Goal: Information Seeking & Learning: Learn about a topic

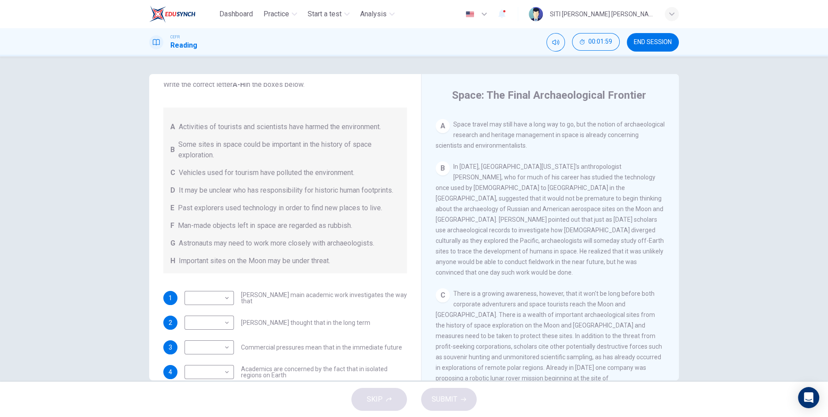
scroll to position [179, 0]
click at [539, 191] on span "In 1993, University of Hawaii's anthropologist Ben Finney, who for much of his …" at bounding box center [549, 220] width 228 height 113
click at [558, 191] on span "In 1993, University of Hawaii's anthropologist Ben Finney, who for much of his …" at bounding box center [549, 220] width 228 height 113
click at [598, 229] on div "B In 1993, University of Hawaii's anthropologist Ben Finney, who for much of hi…" at bounding box center [549, 220] width 229 height 116
click at [522, 266] on div "B In 1993, University of Hawaii's anthropologist Ben Finney, who for much of hi…" at bounding box center [549, 220] width 229 height 116
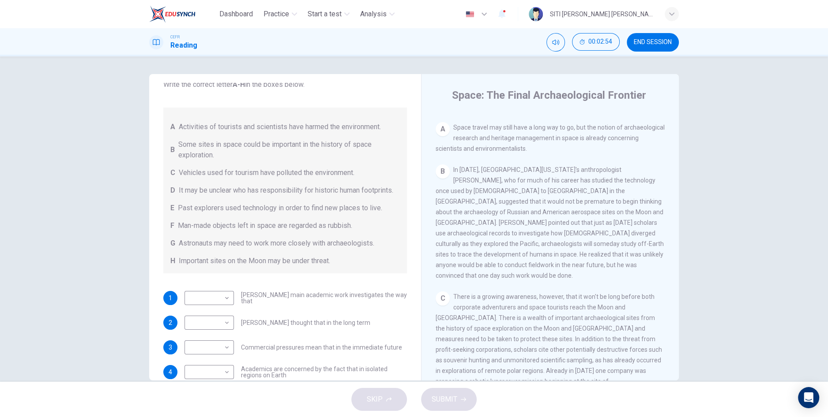
scroll to position [176, 0]
click at [474, 323] on span "There is a growing awareness, however, that it won't be long before both corpor…" at bounding box center [548, 360] width 227 height 134
click at [472, 322] on span "There is a growing awareness, however, that it won't be long before both corpor…" at bounding box center [548, 360] width 227 height 134
click at [472, 321] on span "There is a growing awareness, however, that it won't be long before both corpor…" at bounding box center [548, 360] width 227 height 134
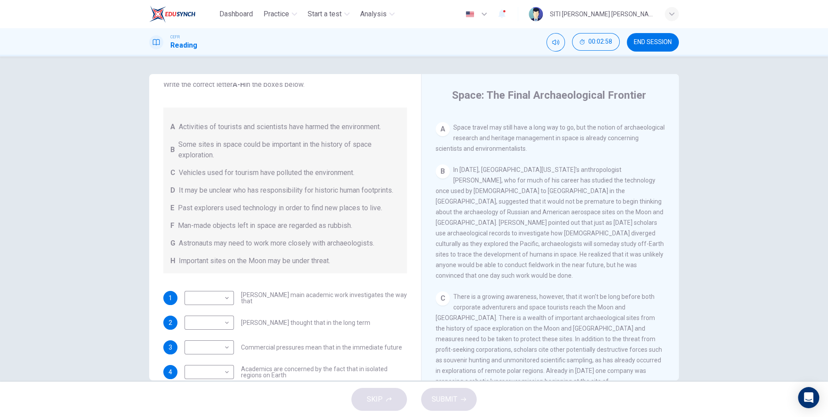
click at [472, 321] on span "There is a growing awareness, however, that it won't be long before both corpor…" at bounding box center [548, 360] width 227 height 134
click at [473, 320] on span "There is a growing awareness, however, that it won't be long before both corpor…" at bounding box center [548, 360] width 227 height 134
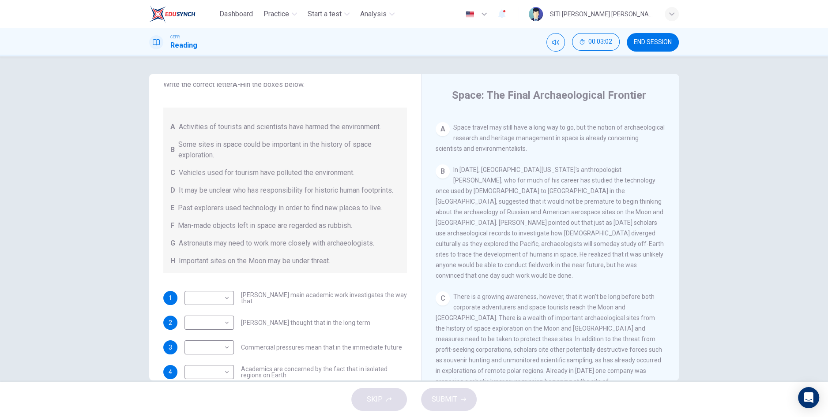
click at [473, 320] on span "There is a growing awareness, however, that it won't be long before both corpor…" at bounding box center [548, 360] width 227 height 134
click at [480, 318] on div "C There is a growing awareness, however, that it won't be long before both corp…" at bounding box center [549, 361] width 229 height 138
click at [479, 318] on div "C There is a growing awareness, however, that it won't be long before both corp…" at bounding box center [549, 361] width 229 height 138
click at [480, 318] on div "C There is a growing awareness, however, that it won't be long before both corp…" at bounding box center [549, 361] width 229 height 138
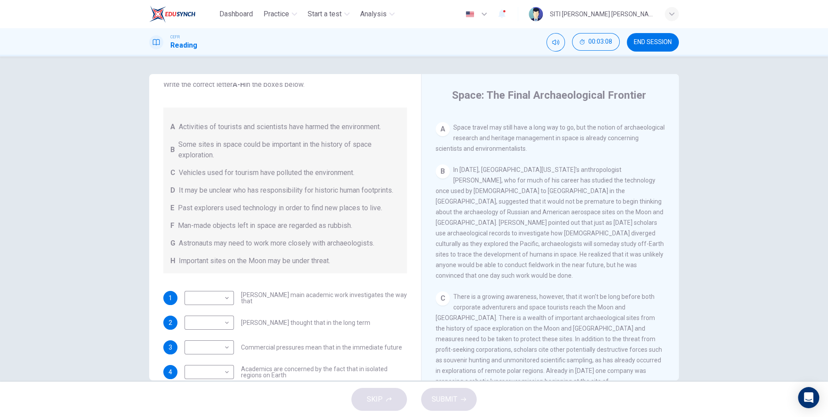
click at [481, 319] on span "There is a growing awareness, however, that it won't be long before both corpor…" at bounding box center [548, 360] width 227 height 134
click at [477, 320] on span "There is a growing awareness, however, that it won't be long before both corpor…" at bounding box center [548, 360] width 227 height 134
click at [481, 318] on span "There is a growing awareness, however, that it won't be long before both corpor…" at bounding box center [548, 360] width 227 height 134
click at [482, 317] on div "C There is a growing awareness, however, that it won't be long before both corp…" at bounding box center [549, 361] width 229 height 138
click at [481, 317] on div "C There is a growing awareness, however, that it won't be long before both corp…" at bounding box center [549, 361] width 229 height 138
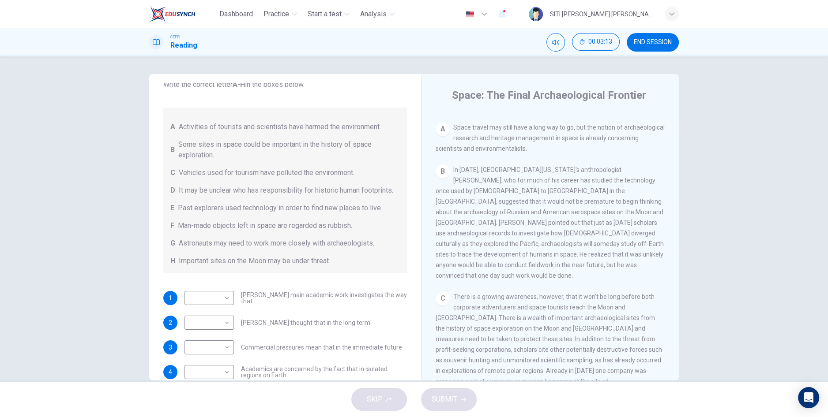
click at [480, 317] on div "C There is a growing awareness, however, that it won't be long before both corp…" at bounding box center [549, 361] width 229 height 138
click at [479, 317] on div "C There is a growing awareness, however, that it won't be long before both corp…" at bounding box center [549, 361] width 229 height 138
click at [479, 316] on div "C There is a growing awareness, however, that it won't be long before both corp…" at bounding box center [549, 361] width 229 height 138
click at [478, 317] on div "C There is a growing awareness, however, that it won't be long before both corp…" at bounding box center [549, 361] width 229 height 138
click at [477, 317] on div "C There is a growing awareness, however, that it won't be long before both corp…" at bounding box center [549, 361] width 229 height 138
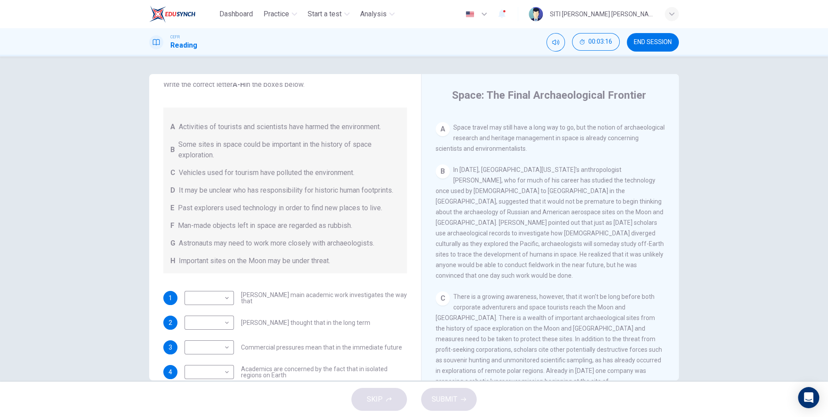
click at [475, 318] on div "C There is a growing awareness, however, that it won't be long before both corp…" at bounding box center [549, 361] width 229 height 138
click at [476, 317] on div "C There is a growing awareness, however, that it won't be long before both corp…" at bounding box center [549, 361] width 229 height 138
click at [476, 316] on div "C There is a growing awareness, however, that it won't be long before both corp…" at bounding box center [549, 361] width 229 height 138
click at [476, 317] on div "C There is a growing awareness, however, that it won't be long before both corp…" at bounding box center [549, 361] width 229 height 138
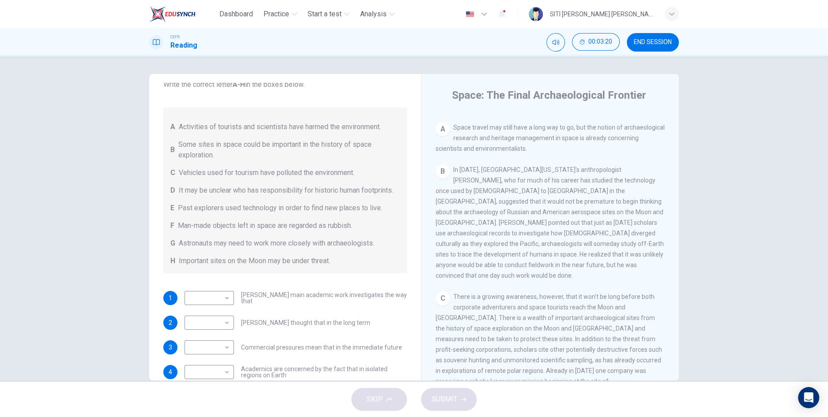
click at [476, 317] on div "C There is a growing awareness, however, that it won't be long before both corp…" at bounding box center [549, 361] width 229 height 138
click at [221, 298] on body "Dashboard Practice Start a test Analysis English en ​ SITI NUR AMIRAH BINTI JAA…" at bounding box center [414, 208] width 828 height 417
click at [200, 363] on li "E" at bounding box center [208, 361] width 49 height 14
type input "E"
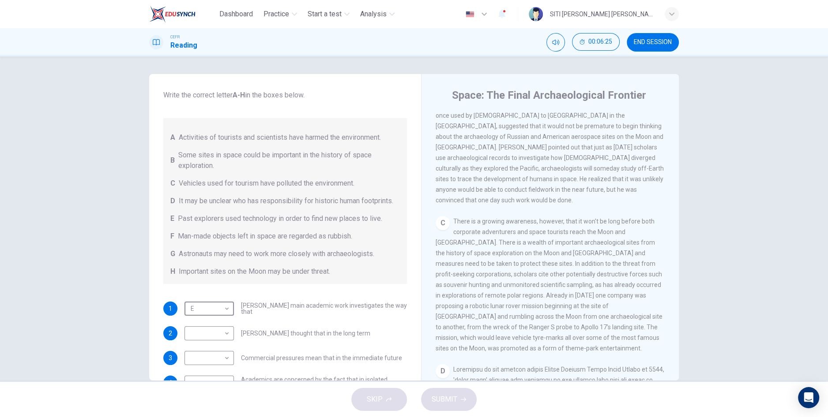
scroll to position [252, 0]
click at [663, 203] on div "CLICK TO ZOOM Click to Zoom A Space travel may still have a long way to go, but…" at bounding box center [555, 247] width 241 height 268
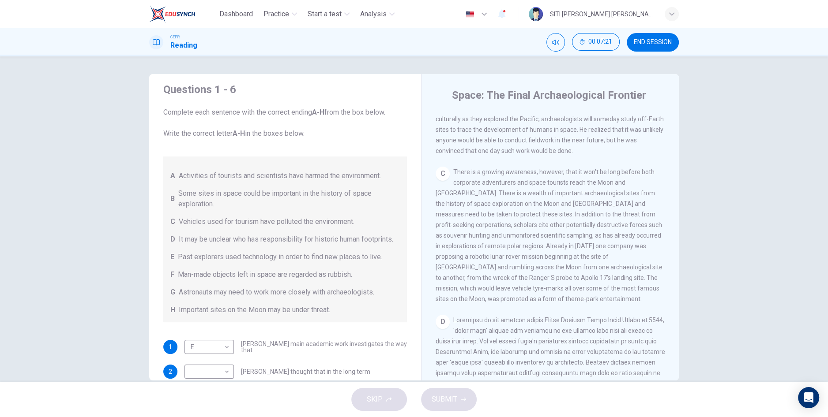
scroll to position [9, 0]
click at [594, 216] on span "There is a growing awareness, however, that it won't be long before both corpor…" at bounding box center [548, 236] width 227 height 134
click at [611, 229] on span "There is a growing awareness, however, that it won't be long before both corpor…" at bounding box center [548, 236] width 227 height 134
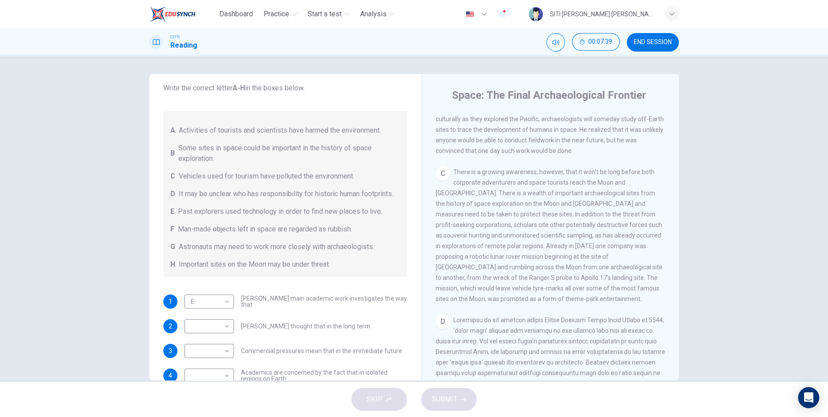
scroll to position [56, 0]
click at [223, 324] on body "Dashboard Practice Start a test Analysis English en ​ SITI NUR AMIRAH BINTI JAA…" at bounding box center [414, 208] width 828 height 417
click at [200, 392] on li "G" at bounding box center [208, 389] width 49 height 14
type input "G"
click at [227, 355] on body "Dashboard Practice Start a test Analysis English en ​ SITI NUR AMIRAH BINTI JAA…" at bounding box center [414, 208] width 828 height 417
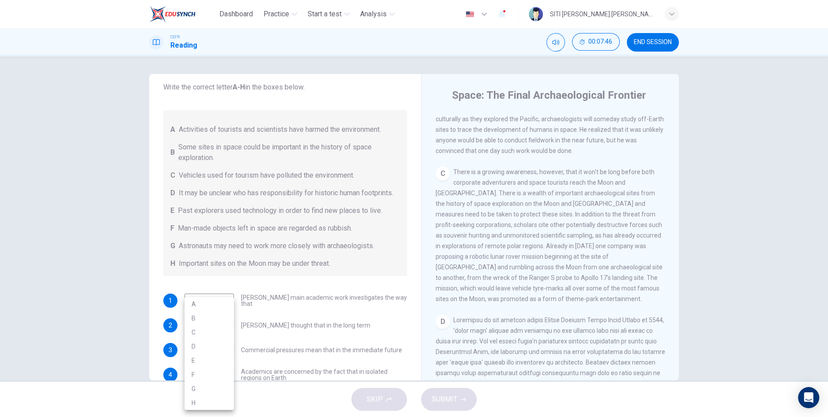
click at [312, 290] on div at bounding box center [414, 208] width 828 height 417
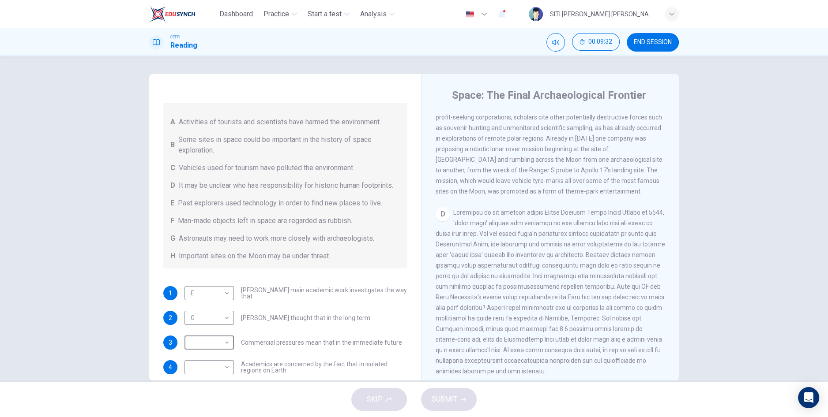
scroll to position [407, 0]
click at [660, 35] on button "END SESSION" at bounding box center [652, 42] width 52 height 19
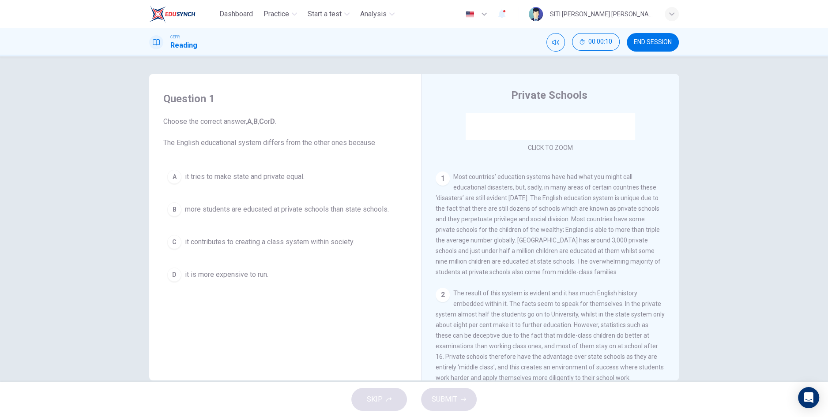
scroll to position [128, 0]
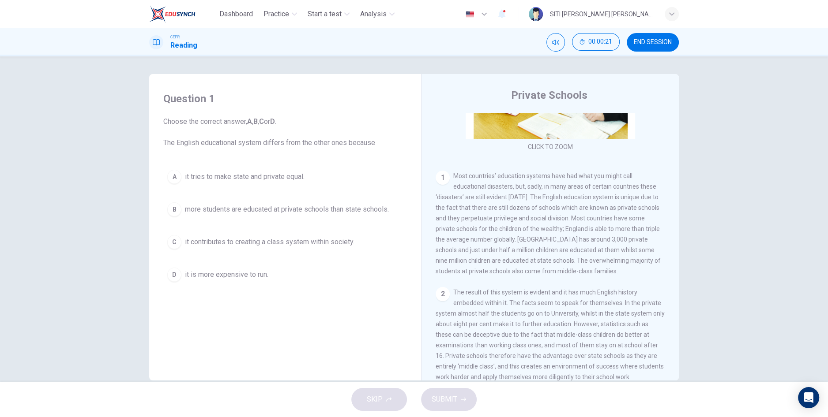
click at [339, 243] on span "it contributes to creating a class system within society." at bounding box center [269, 242] width 169 height 11
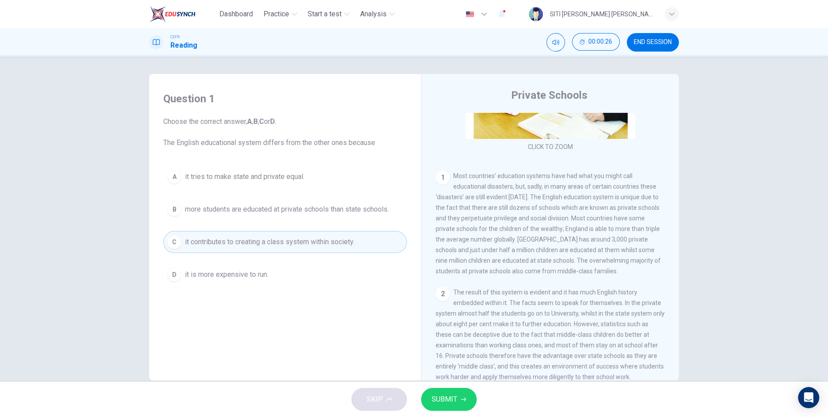
click at [462, 399] on icon "button" at bounding box center [463, 399] width 5 height 5
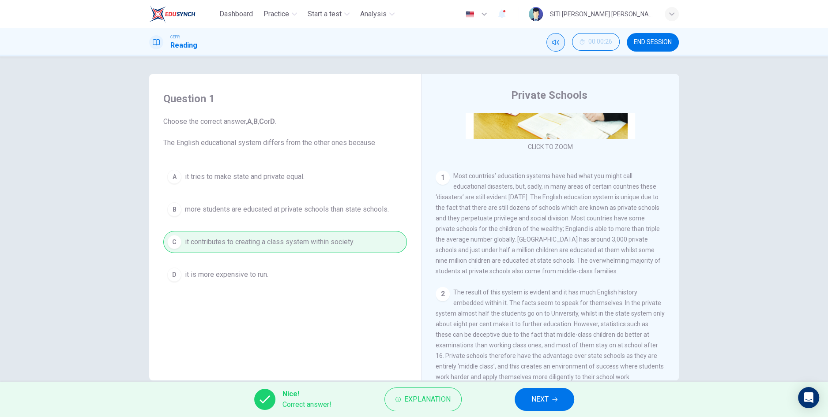
click at [554, 40] on icon "Mute" at bounding box center [555, 42] width 7 height 7
click at [550, 397] on button "NEXT" at bounding box center [544, 399] width 60 height 23
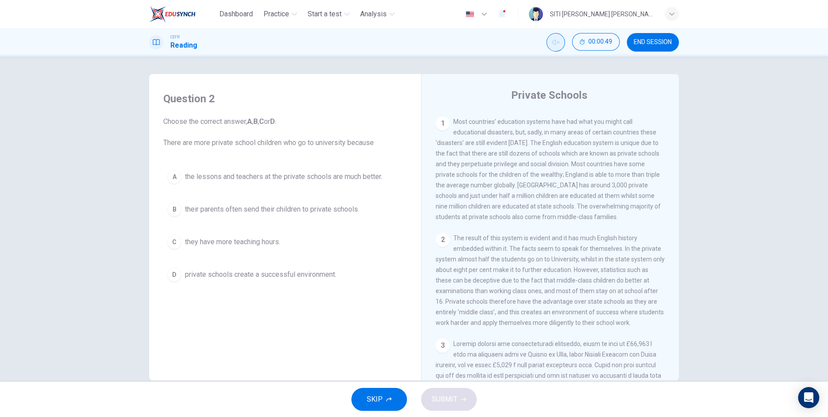
scroll to position [190, 0]
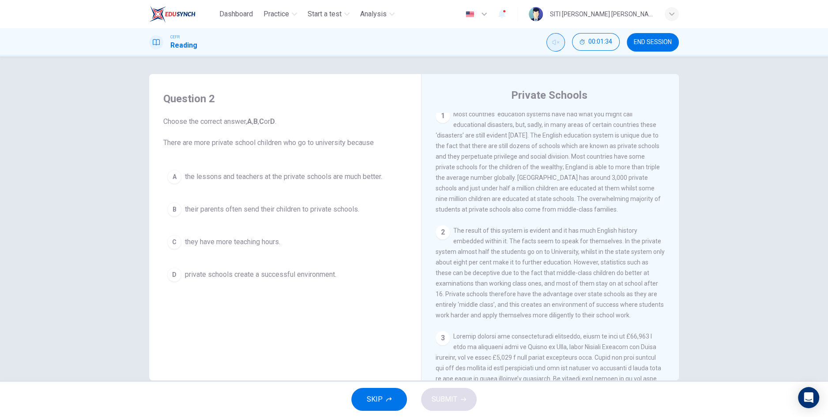
click at [313, 270] on span "private schools create a successful environment." at bounding box center [260, 275] width 151 height 11
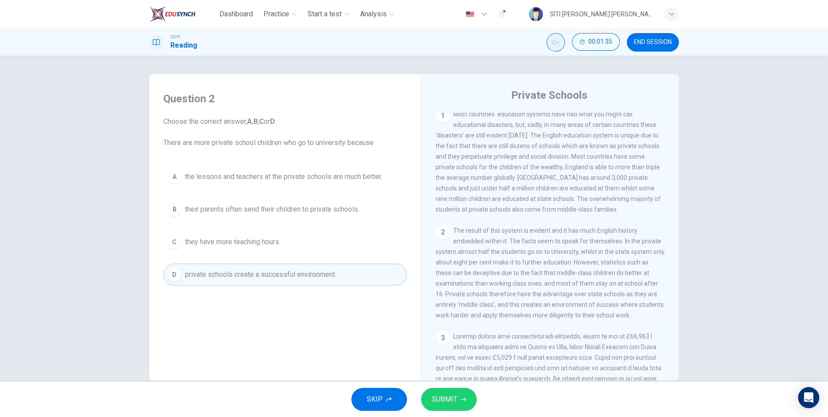
click at [287, 270] on span "private schools create a successful environment." at bounding box center [260, 275] width 151 height 11
click at [441, 401] on span "SUBMIT" at bounding box center [444, 399] width 26 height 12
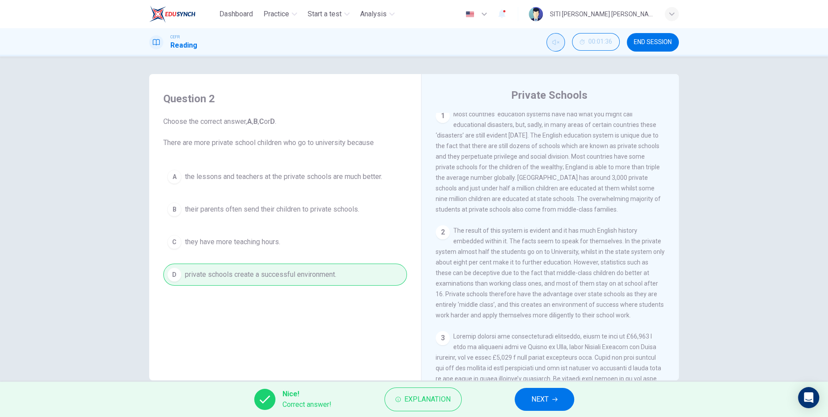
click at [546, 404] on span "NEXT" at bounding box center [539, 399] width 17 height 12
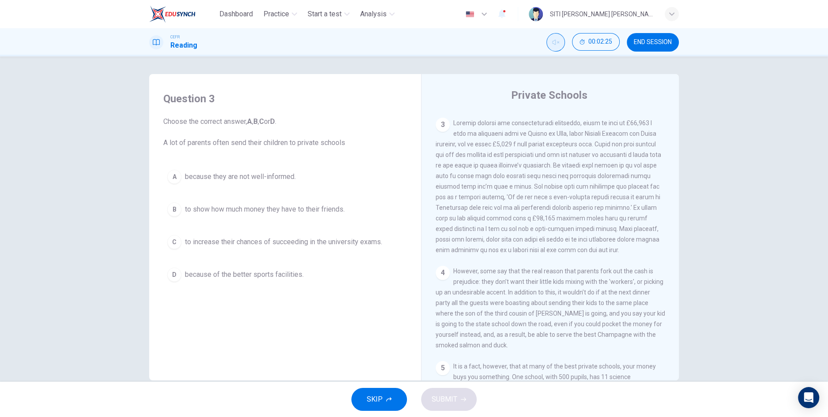
scroll to position [403, 0]
click at [9, 255] on div "Question 3 Choose the correct answer, A , B , C or D . A lot of parents often s…" at bounding box center [414, 219] width 828 height 326
click at [114, 70] on div "Question 3 Choose the correct answer, A , B , C or D . A lot of parents often s…" at bounding box center [414, 219] width 828 height 326
click at [143, 102] on div "Question 3 Choose the correct answer, A , B , C or D . A lot of parents often s…" at bounding box center [414, 227] width 558 height 307
click at [330, 233] on button "C to increase their chances of succeeding in the university exams." at bounding box center [284, 242] width 243 height 22
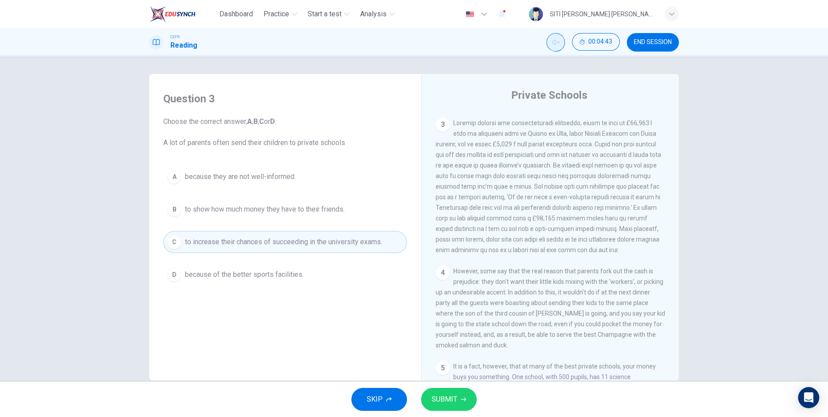
click at [442, 394] on span "SUBMIT" at bounding box center [444, 399] width 26 height 12
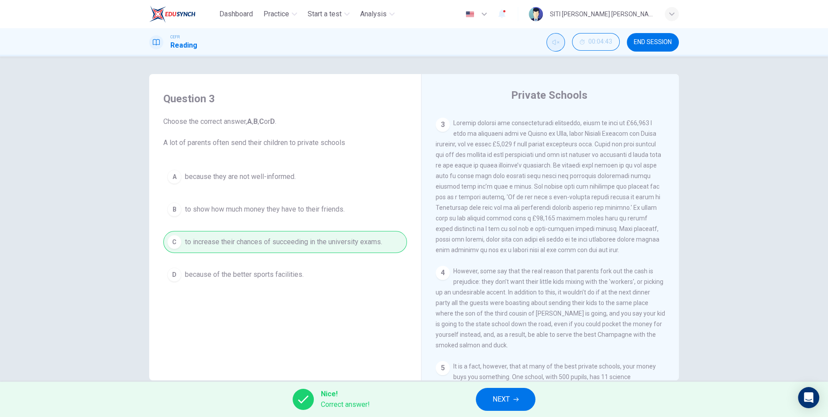
click at [506, 401] on span "NEXT" at bounding box center [500, 399] width 17 height 12
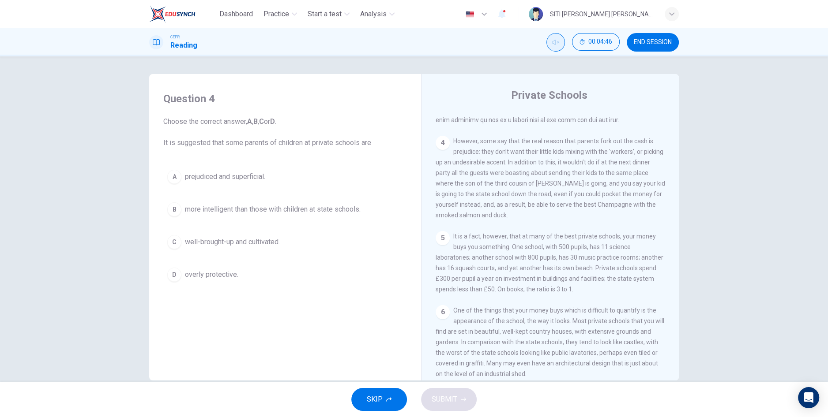
scroll to position [533, 0]
click at [230, 180] on span "prejudiced and superficial." at bounding box center [225, 177] width 80 height 11
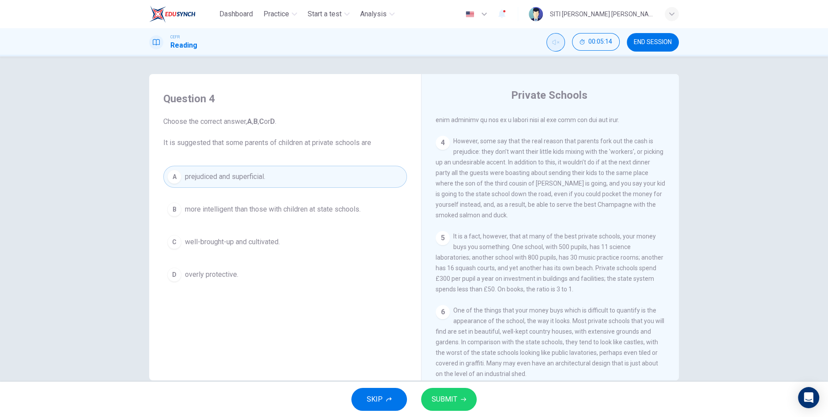
click at [450, 404] on span "SUBMIT" at bounding box center [444, 399] width 26 height 12
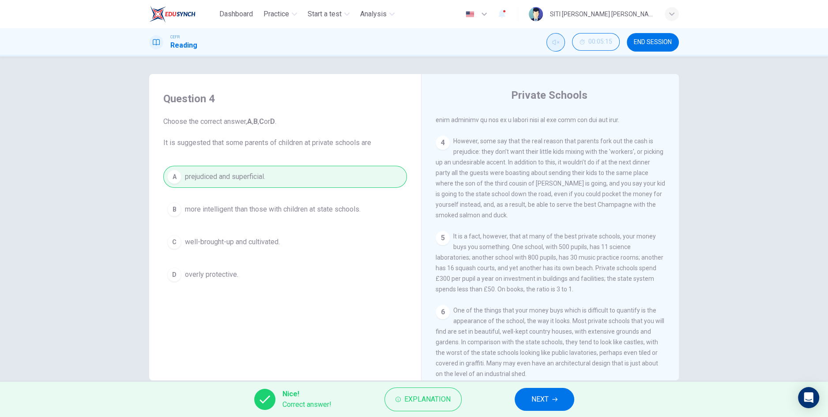
click at [528, 403] on button "NEXT" at bounding box center [544, 399] width 60 height 23
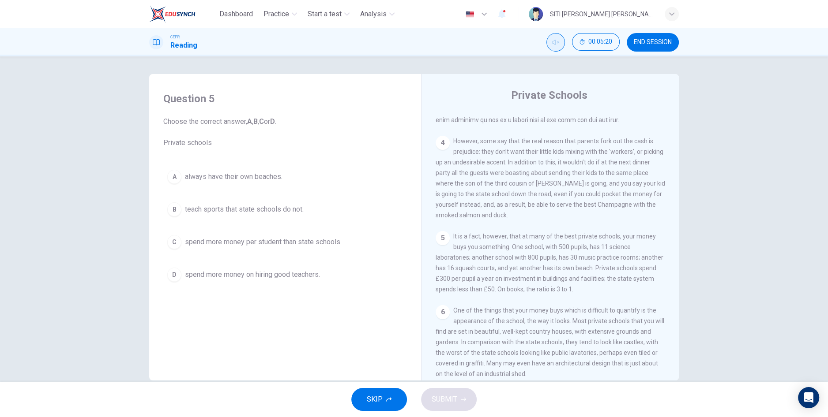
scroll to position [557, 0]
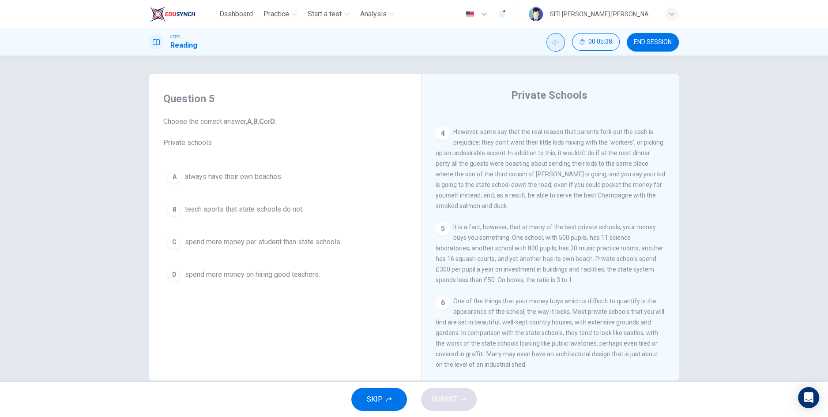
click at [252, 244] on span "spend more money per student than state schools." at bounding box center [263, 242] width 157 height 11
click at [257, 244] on span "spend more money per student than state schools." at bounding box center [263, 242] width 157 height 11
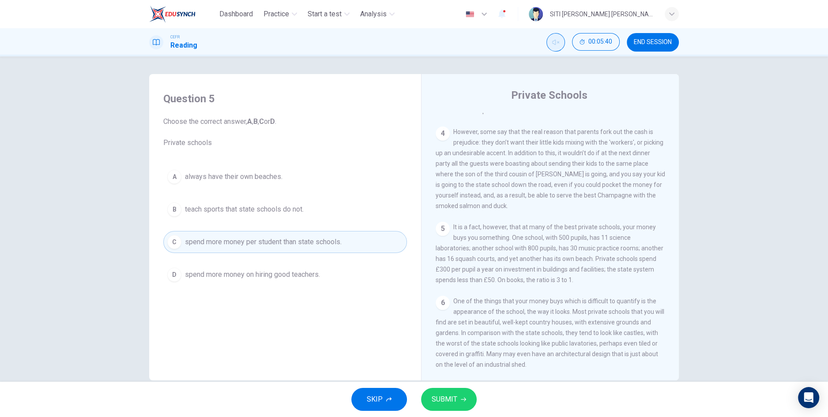
click at [443, 401] on span "SUBMIT" at bounding box center [444, 399] width 26 height 12
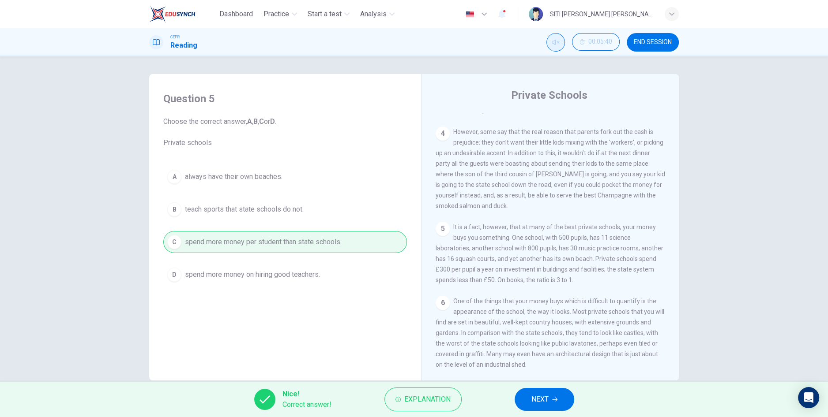
click at [535, 403] on span "NEXT" at bounding box center [539, 399] width 17 height 12
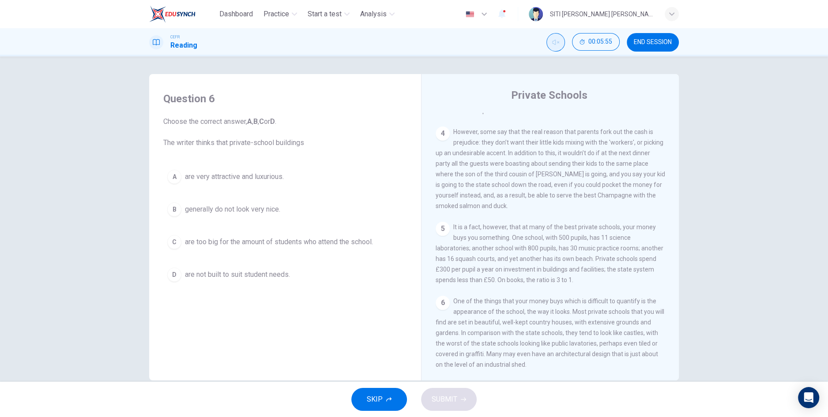
click at [251, 175] on span "are very attractive and luxurious." at bounding box center [234, 177] width 99 height 11
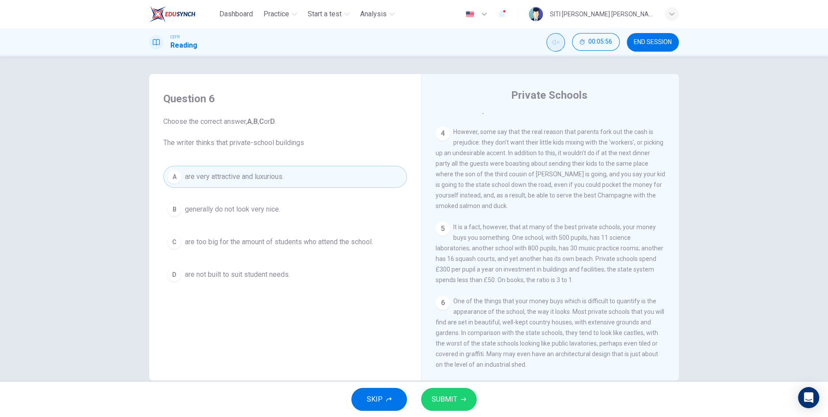
click at [457, 397] on button "SUBMIT" at bounding box center [449, 399] width 56 height 23
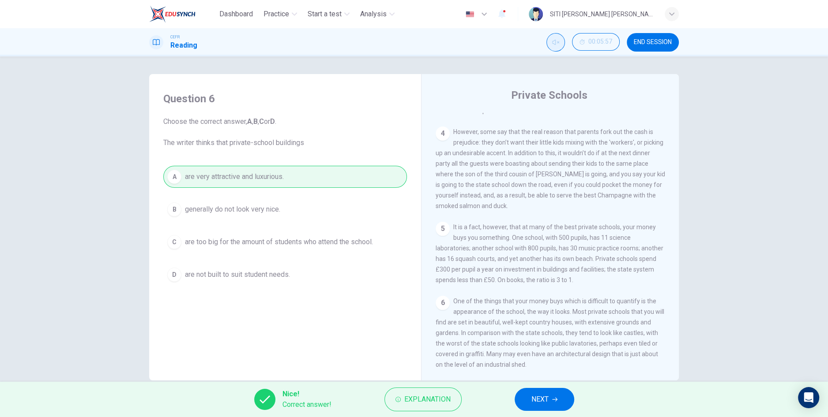
click at [534, 394] on span "NEXT" at bounding box center [539, 399] width 17 height 12
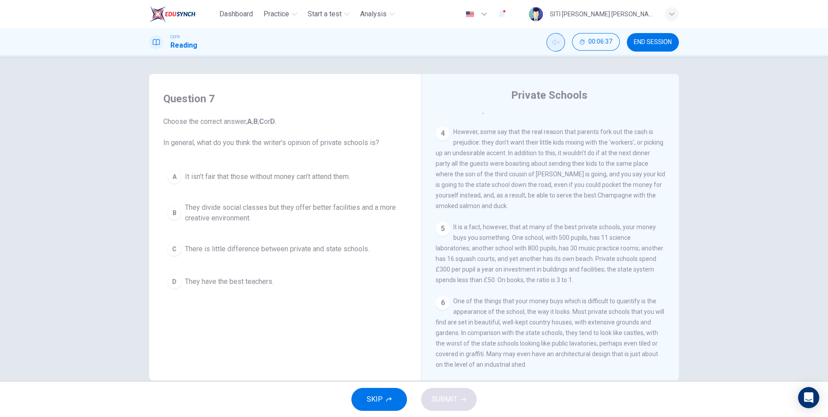
click at [311, 210] on span "They divide social classes but they offer better facilities and a more creative…" at bounding box center [294, 212] width 218 height 21
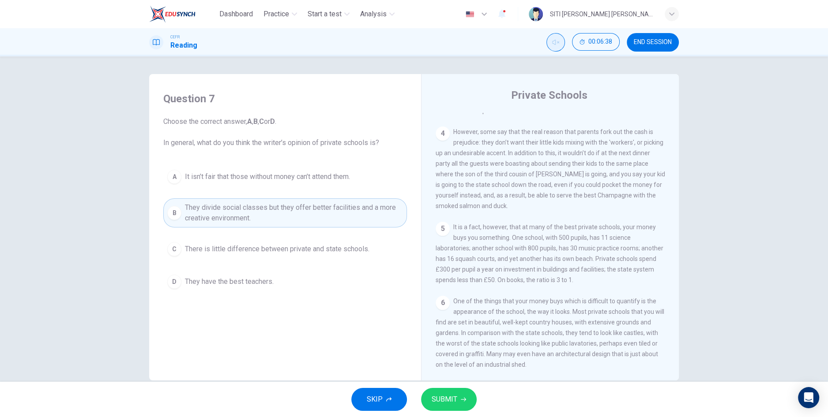
click at [454, 400] on span "SUBMIT" at bounding box center [444, 399] width 26 height 12
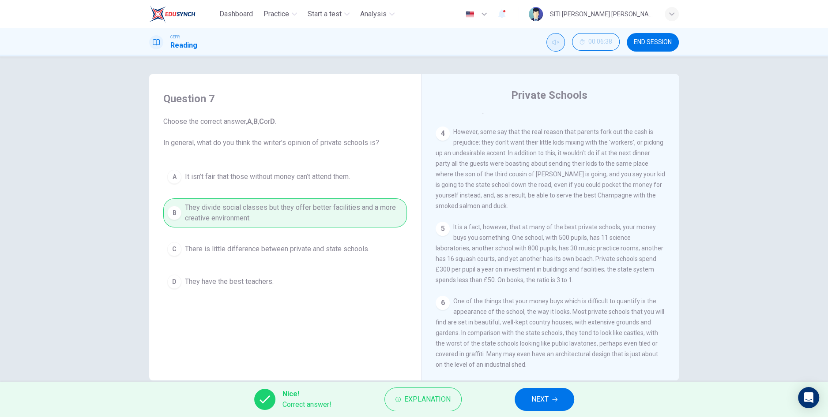
click at [545, 406] on span "NEXT" at bounding box center [539, 399] width 17 height 12
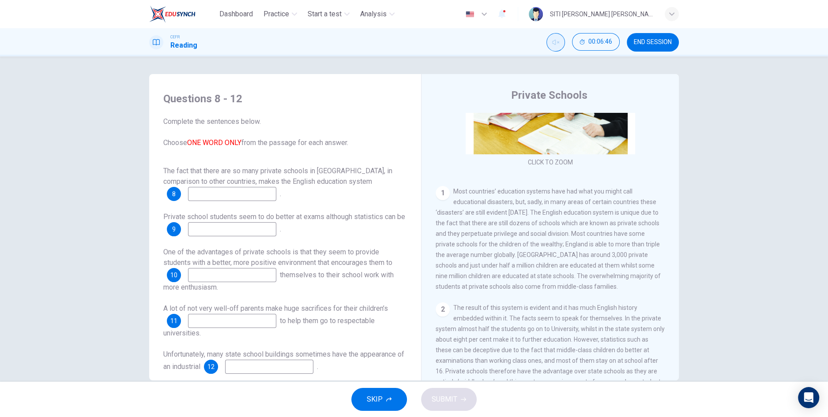
scroll to position [113, 0]
click at [247, 198] on input at bounding box center [232, 194] width 88 height 14
click at [198, 195] on input "Unique" at bounding box center [232, 194] width 88 height 14
type input "unique"
click at [263, 231] on input at bounding box center [232, 229] width 88 height 14
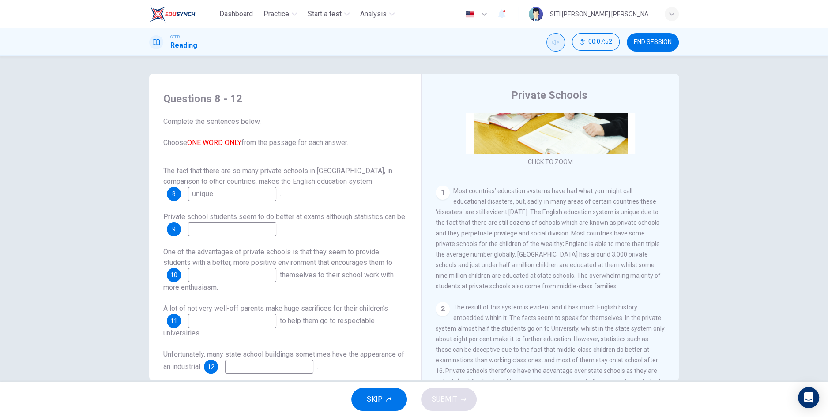
type input "l"
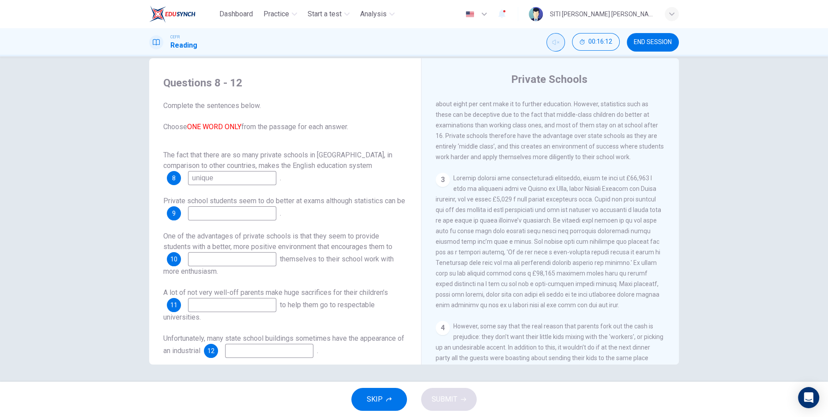
scroll to position [557, 0]
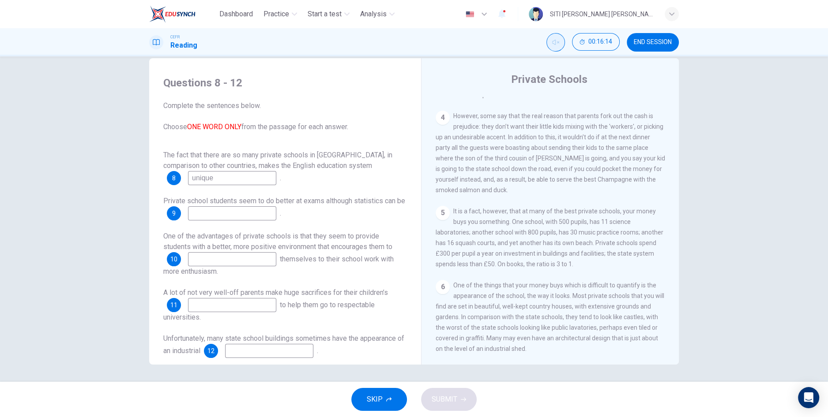
type input "l"
click at [526, 268] on div "CLICK TO ZOOM Click to Zoom 1 Most countries’ education systems have had what y…" at bounding box center [555, 231] width 241 height 268
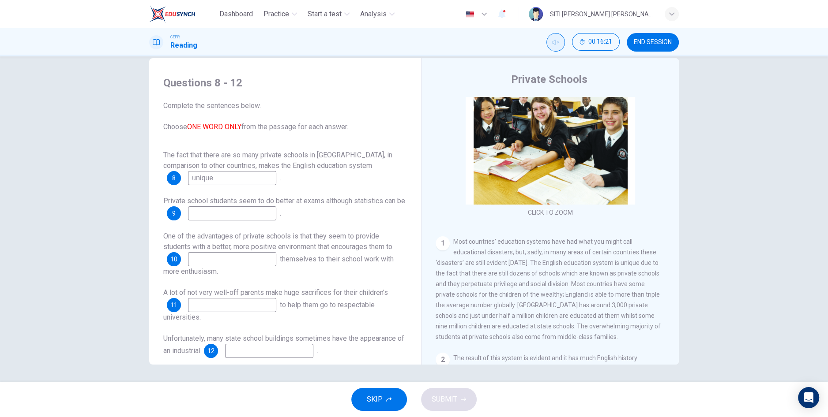
scroll to position [0, 0]
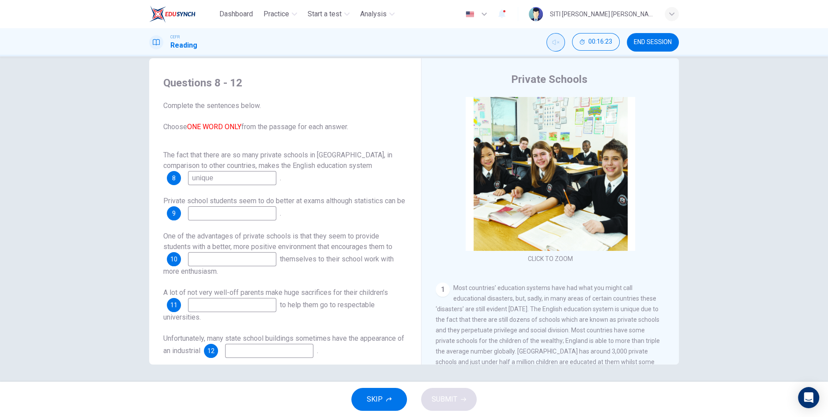
click at [243, 210] on input at bounding box center [232, 213] width 88 height 14
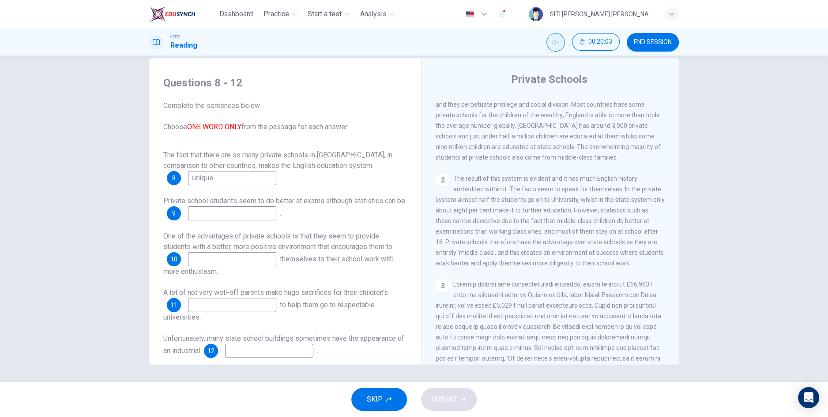
scroll to position [215, 0]
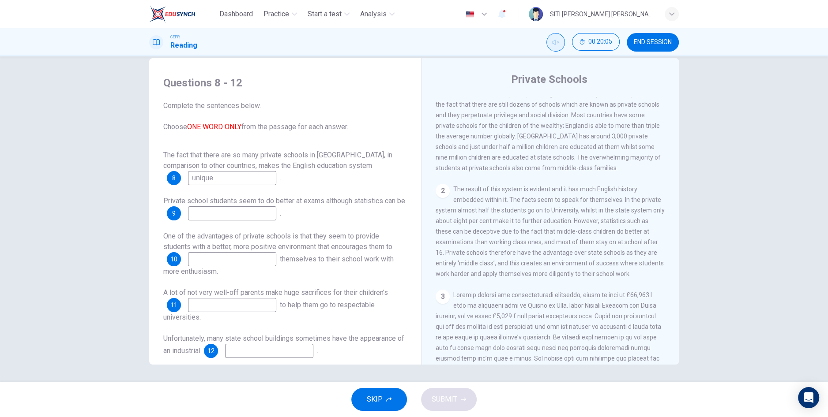
click at [245, 212] on input at bounding box center [232, 213] width 88 height 14
type input "deceptive"
click at [211, 257] on input at bounding box center [232, 259] width 88 height 14
type input ","
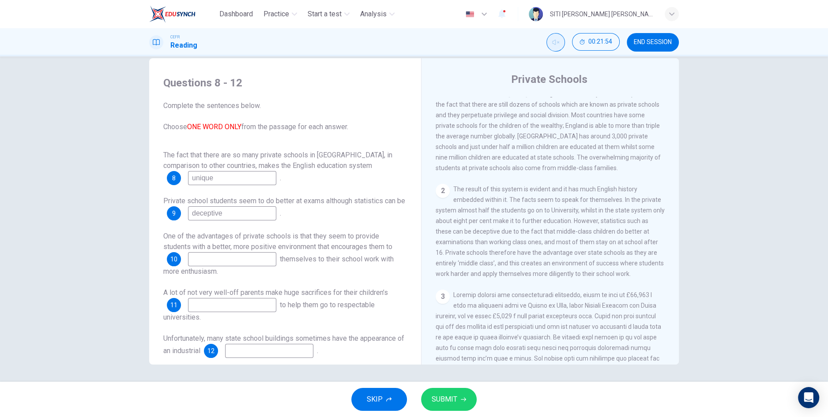
click at [773, 270] on div "Questions 8 - 12 Complete the sentences below. Choose ONE WORD ONLY from the pa…" at bounding box center [414, 219] width 828 height 326
click at [204, 260] on input at bounding box center [232, 259] width 88 height 14
type input "apply"
click at [215, 306] on input at bounding box center [232, 305] width 88 height 14
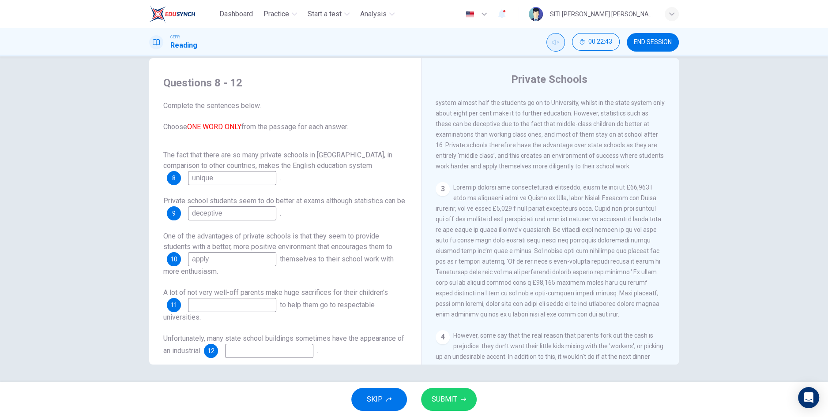
scroll to position [330, 0]
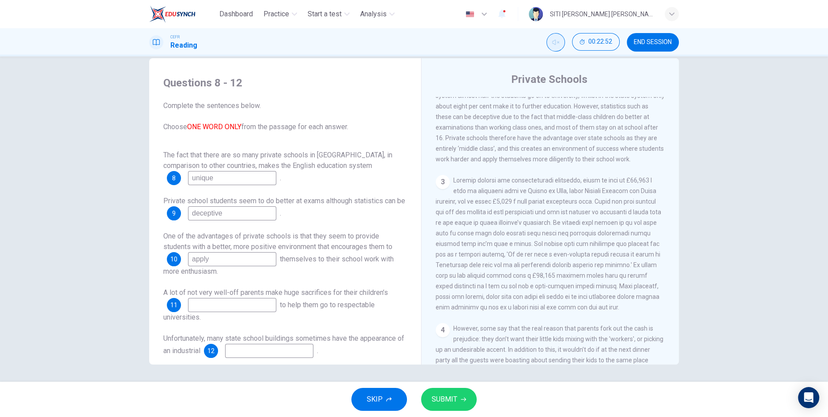
click at [210, 308] on input at bounding box center [232, 305] width 88 height 14
type input "schooling"
click at [265, 352] on input at bounding box center [269, 351] width 88 height 14
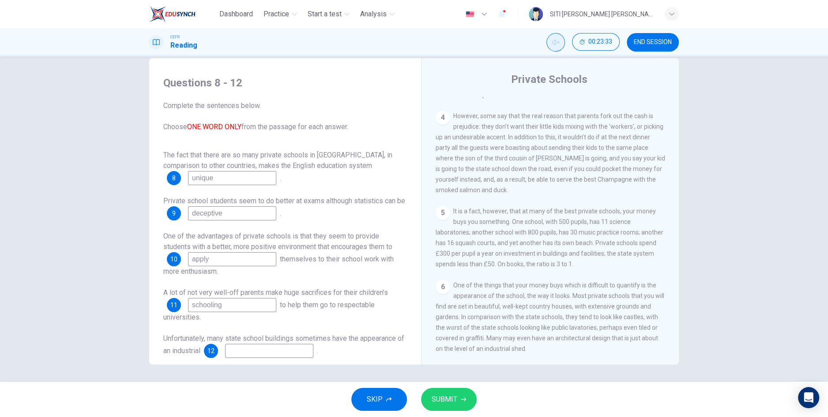
click at [257, 353] on input at bounding box center [269, 351] width 88 height 14
type input "shed"
click at [21, 312] on div "Questions 8 - 12 Complete the sentences below. Choose ONE WORD ONLY from the pa…" at bounding box center [414, 219] width 828 height 326
click at [461, 404] on button "SUBMIT" at bounding box center [449, 399] width 56 height 23
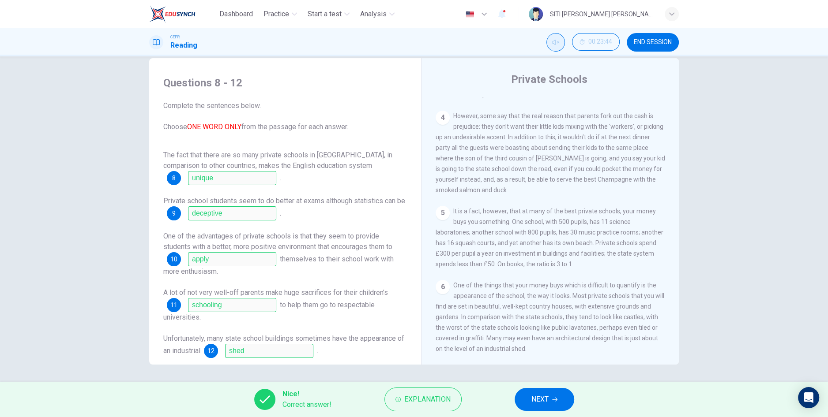
click at [547, 409] on button "NEXT" at bounding box center [544, 399] width 60 height 23
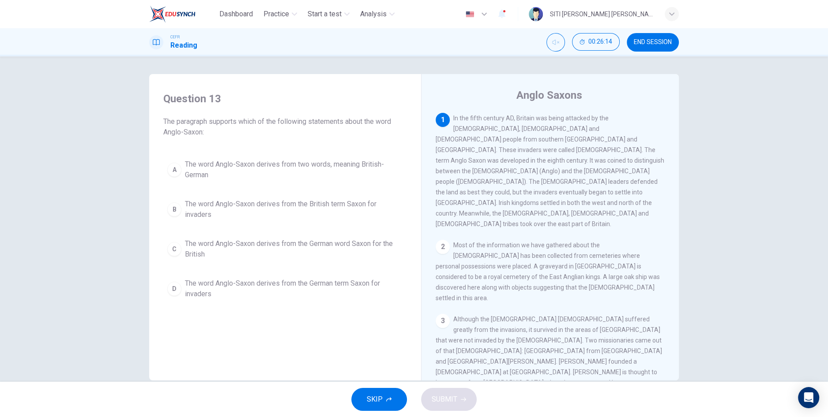
click at [106, 107] on div "Question 13 The paragraph supports which of the following statements about the …" at bounding box center [414, 219] width 828 height 326
click at [205, 176] on span "The word Anglo-Saxon derives from two words, meaning British-German" at bounding box center [294, 169] width 218 height 21
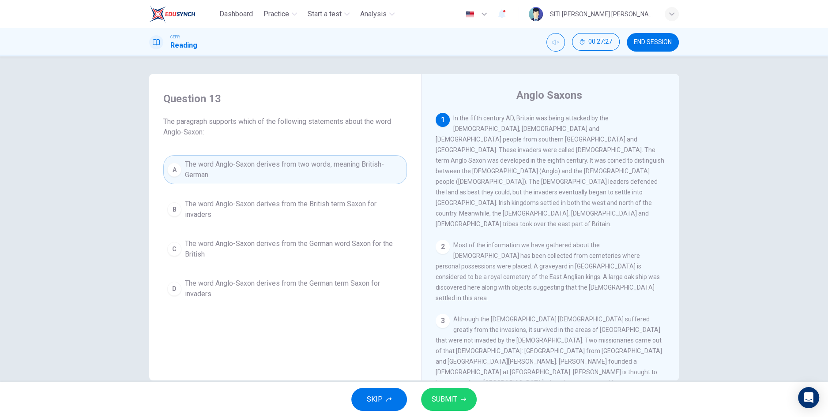
click at [454, 396] on span "SUBMIT" at bounding box center [444, 399] width 26 height 12
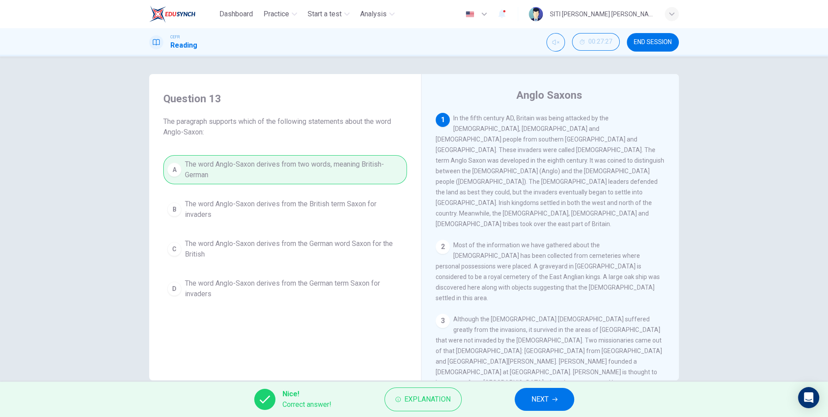
click at [564, 401] on button "NEXT" at bounding box center [544, 399] width 60 height 23
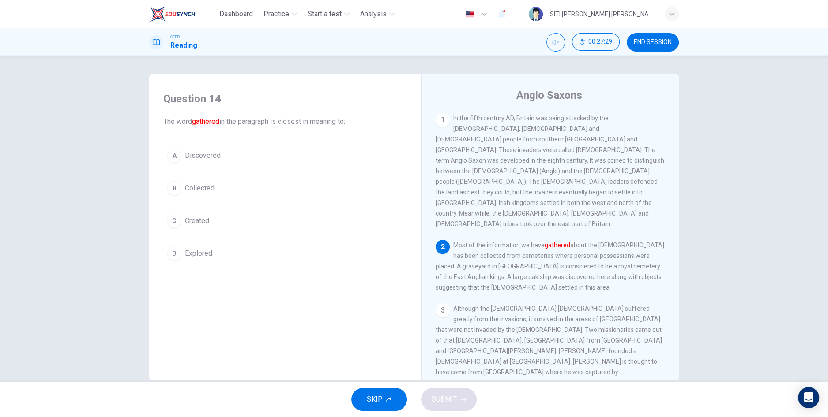
click at [175, 195] on button "B Collected" at bounding box center [284, 188] width 243 height 22
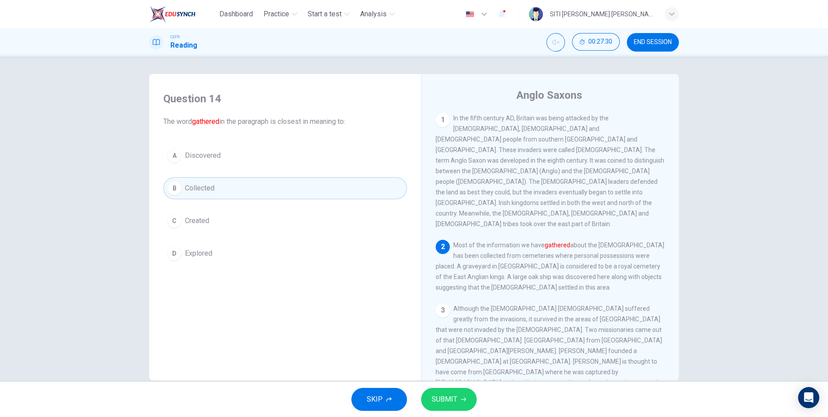
click at [452, 404] on span "SUBMIT" at bounding box center [444, 399] width 26 height 12
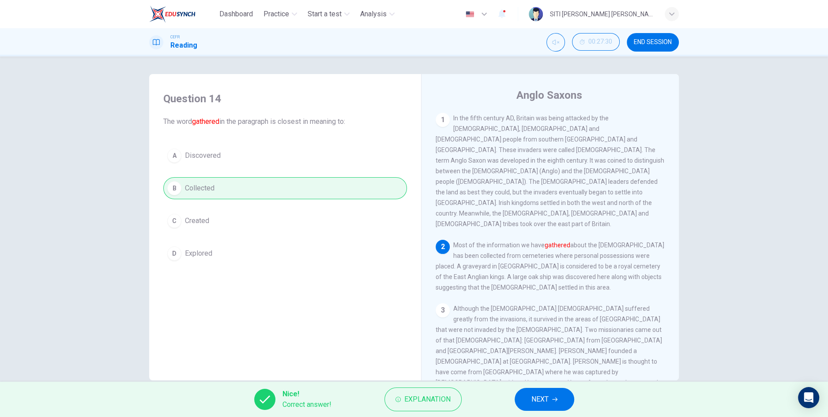
click at [540, 409] on button "NEXT" at bounding box center [544, 399] width 60 height 23
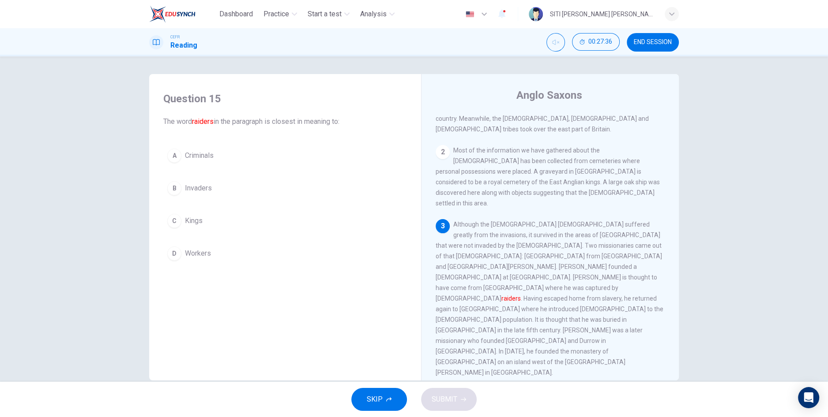
scroll to position [102, 0]
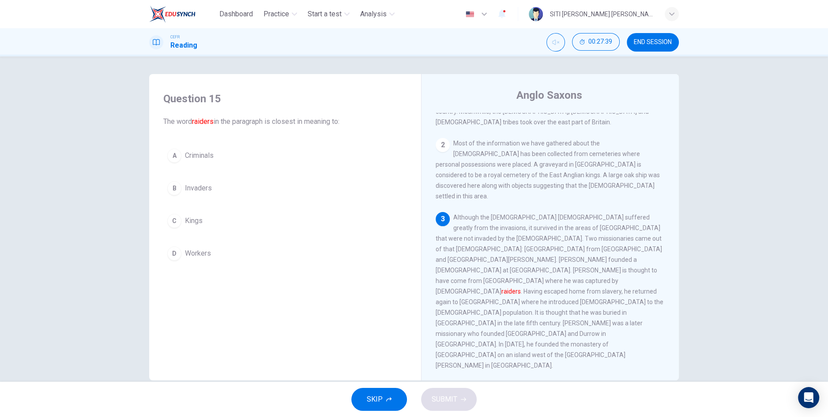
click at [167, 198] on div "A Criminals B Invaders C Kings D Workers" at bounding box center [284, 205] width 243 height 120
click at [185, 195] on button "B Invaders" at bounding box center [284, 188] width 243 height 22
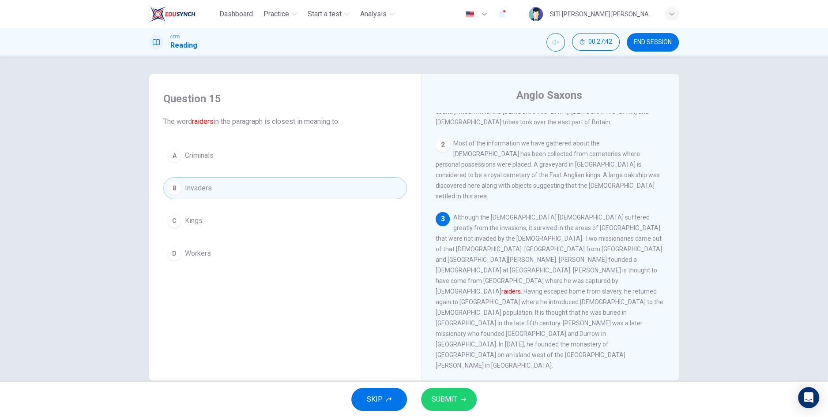
click at [435, 408] on button "SUBMIT" at bounding box center [449, 399] width 56 height 23
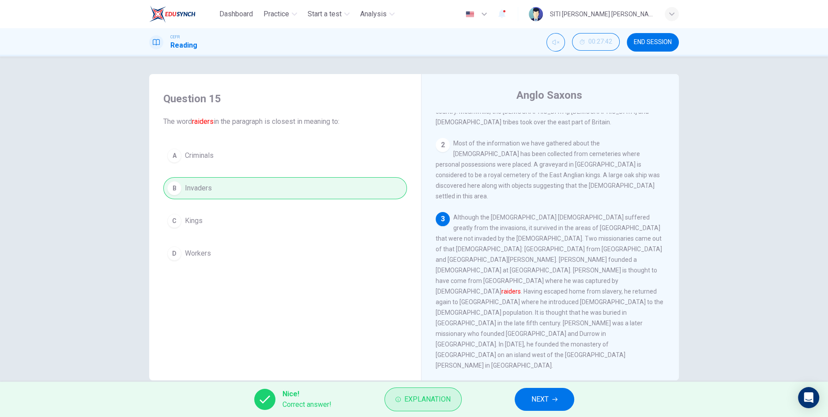
click at [427, 406] on button "Explanation" at bounding box center [422, 400] width 77 height 24
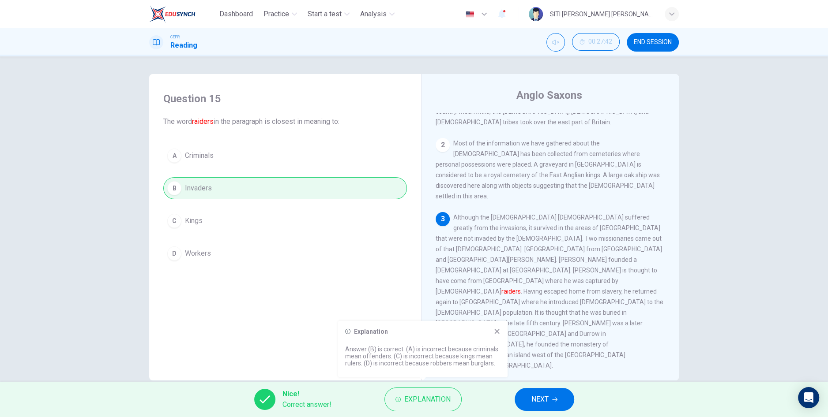
click at [213, 333] on div "Question 15 The word raiders in the paragraph is closest in meaning to: A Crimi…" at bounding box center [285, 232] width 258 height 298
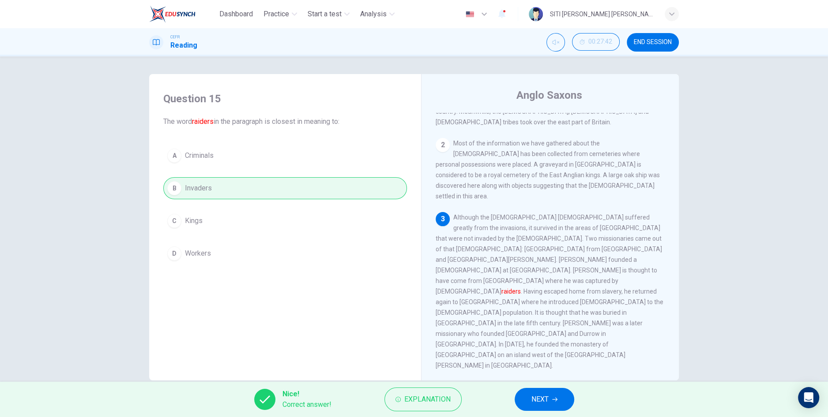
click at [542, 402] on span "NEXT" at bounding box center [539, 399] width 17 height 12
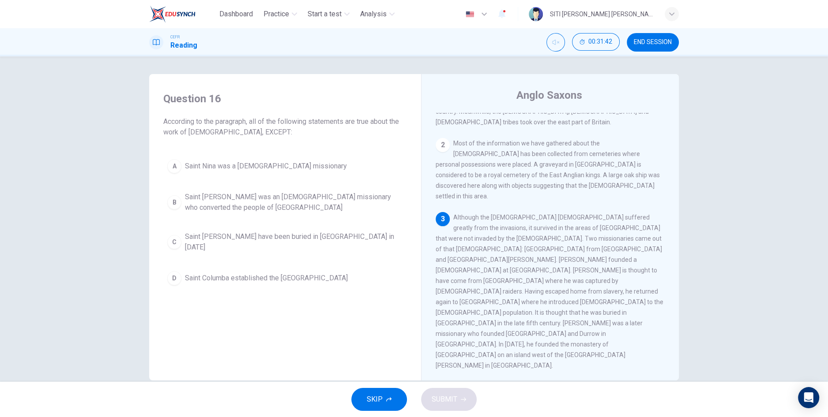
click at [327, 206] on span "Saint [PERSON_NAME] was an [DEMOGRAPHIC_DATA] missionary who converted the peop…" at bounding box center [294, 202] width 218 height 21
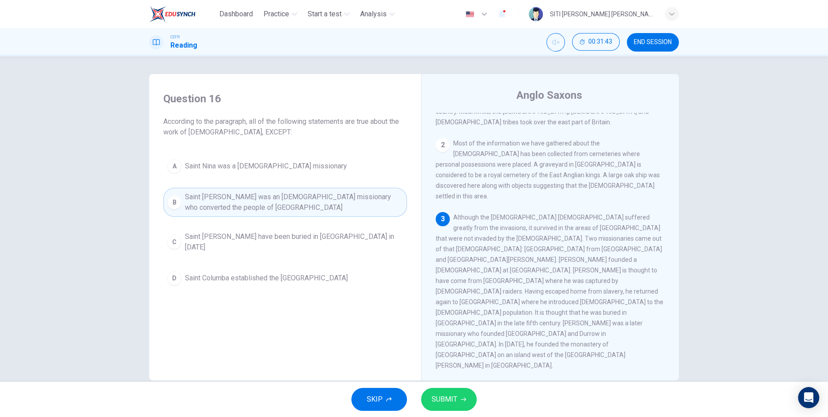
click at [456, 407] on button "SUBMIT" at bounding box center [449, 399] width 56 height 23
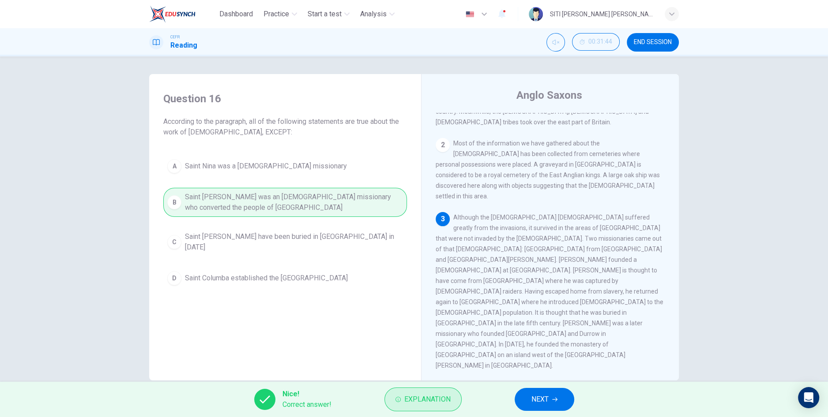
click at [416, 411] on button "Explanation" at bounding box center [422, 400] width 77 height 24
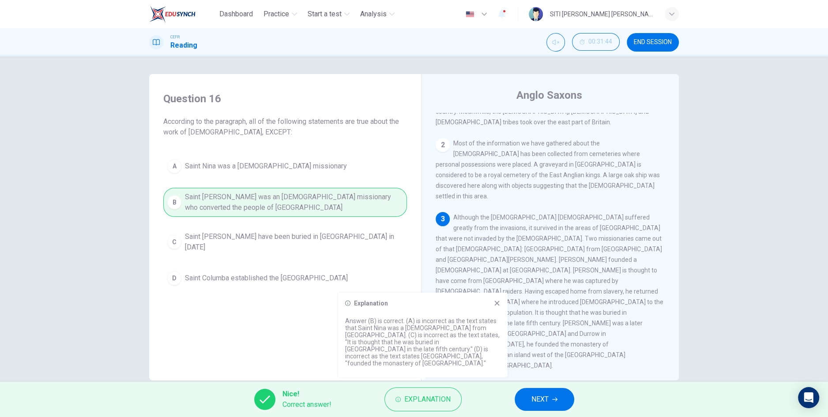
click at [532, 406] on button "NEXT" at bounding box center [544, 399] width 60 height 23
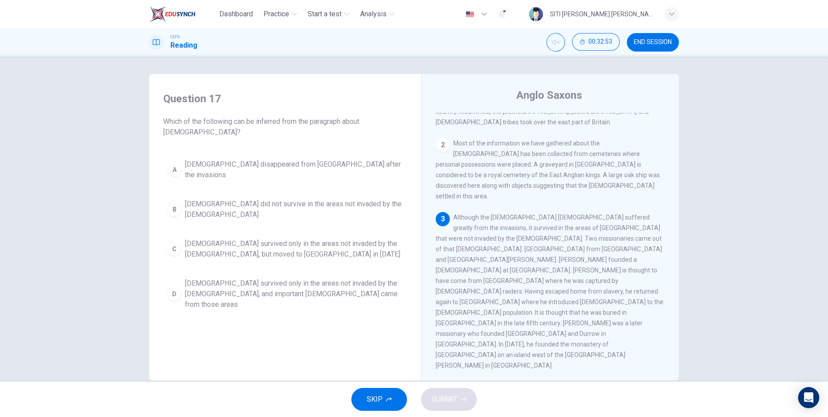
click at [311, 279] on span "[DEMOGRAPHIC_DATA] survived only in the areas not invaded by the [DEMOGRAPHIC_D…" at bounding box center [294, 294] width 218 height 32
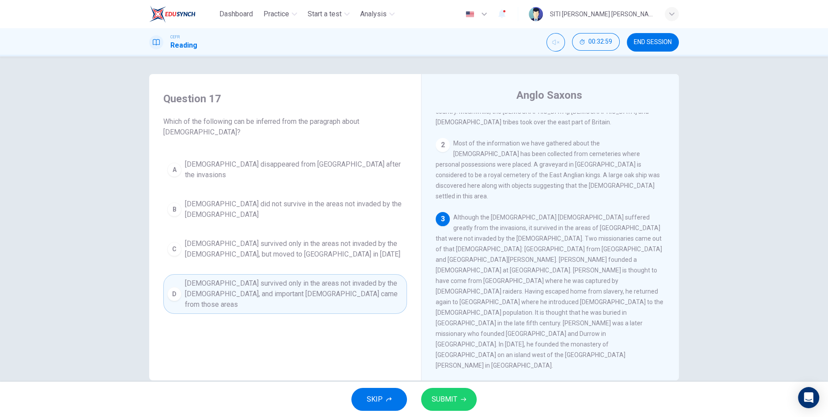
click at [453, 405] on span "SUBMIT" at bounding box center [444, 399] width 26 height 12
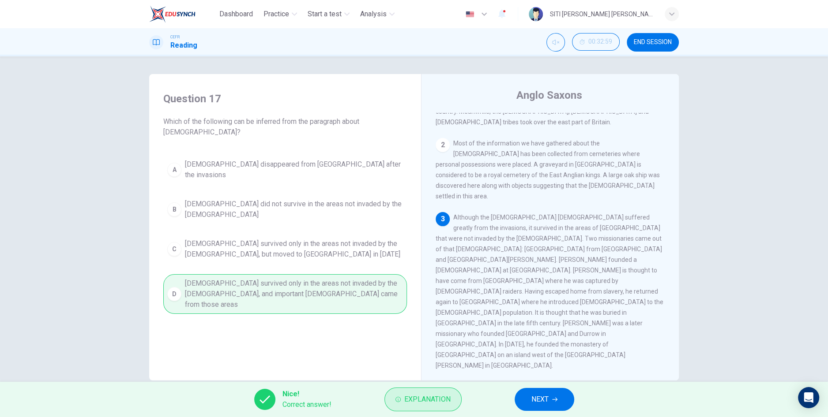
click at [432, 404] on span "Explanation" at bounding box center [427, 399] width 46 height 12
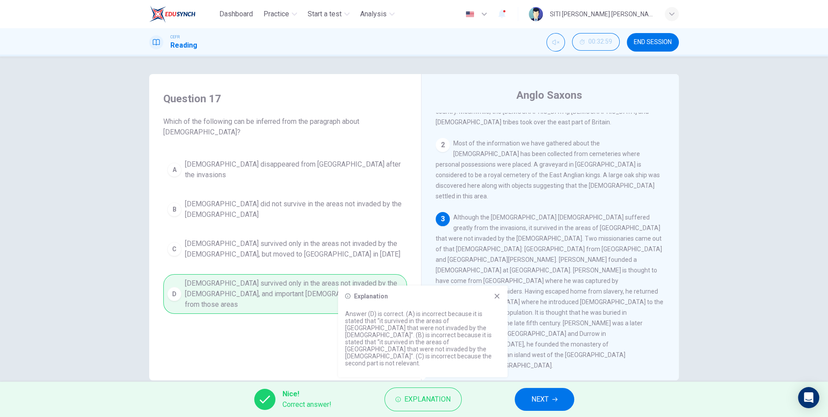
click at [497, 299] on icon at bounding box center [496, 296] width 5 height 5
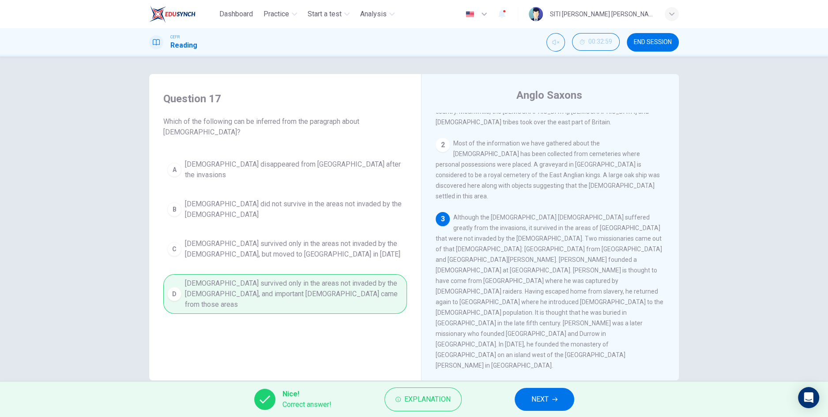
click at [551, 405] on button "NEXT" at bounding box center [544, 399] width 60 height 23
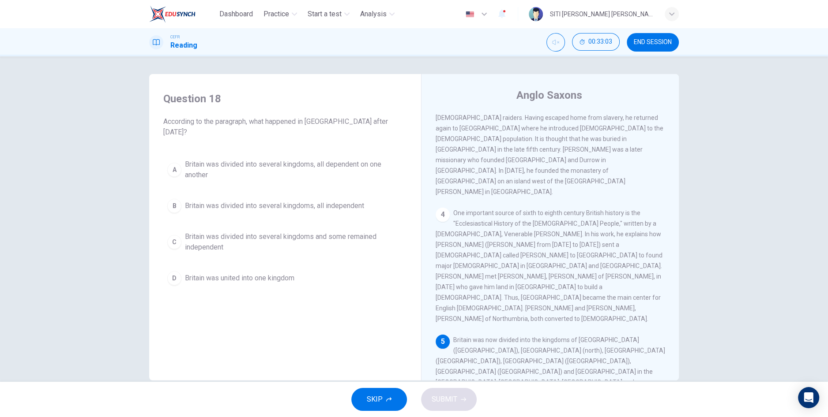
scroll to position [277, 0]
click at [768, 267] on div "Question 18 According to the paragraph, what happened in [GEOGRAPHIC_DATA] afte…" at bounding box center [414, 219] width 828 height 326
click at [361, 242] on button "C Britain was divided into several kingdoms and some remained independent" at bounding box center [284, 242] width 243 height 29
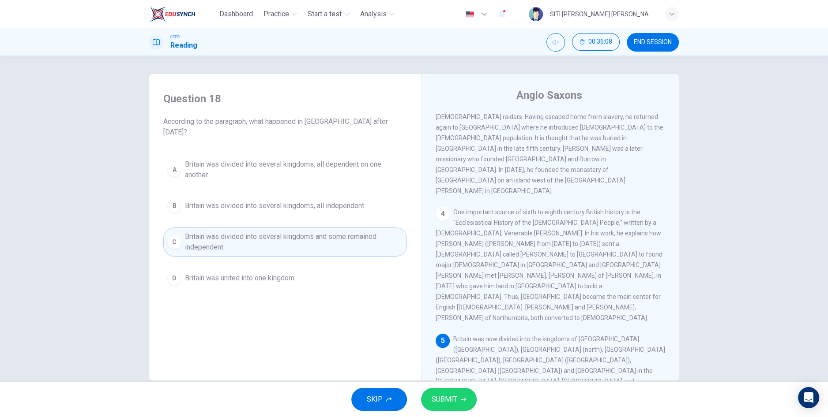
click at [339, 200] on button "B Britain was divided into several kingdoms, all independent" at bounding box center [284, 206] width 243 height 22
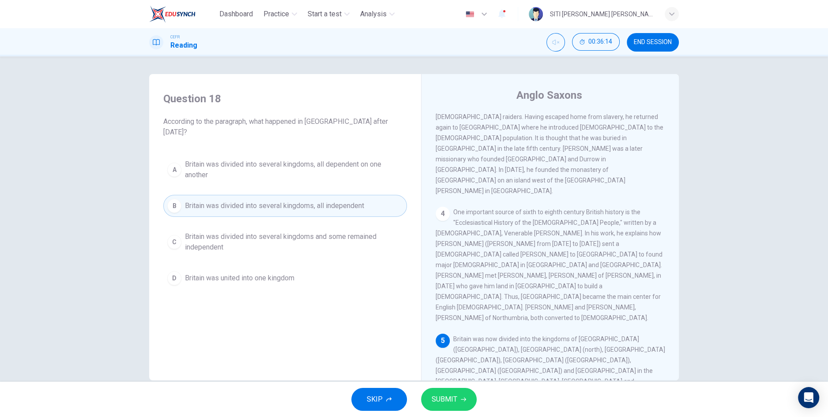
click at [358, 244] on button "C Britain was divided into several kingdoms and some remained independent" at bounding box center [284, 242] width 243 height 29
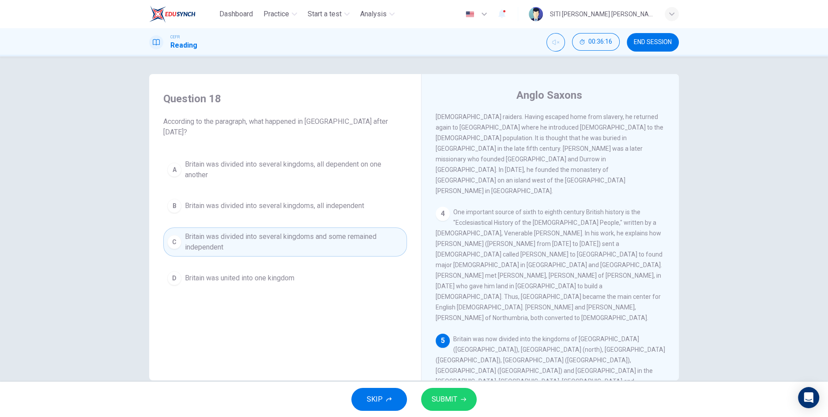
click at [458, 401] on button "SUBMIT" at bounding box center [449, 399] width 56 height 23
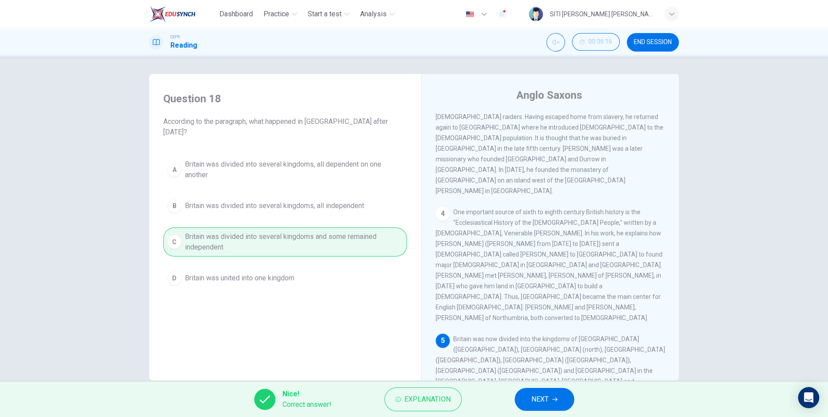
click at [532, 404] on span "NEXT" at bounding box center [539, 399] width 17 height 12
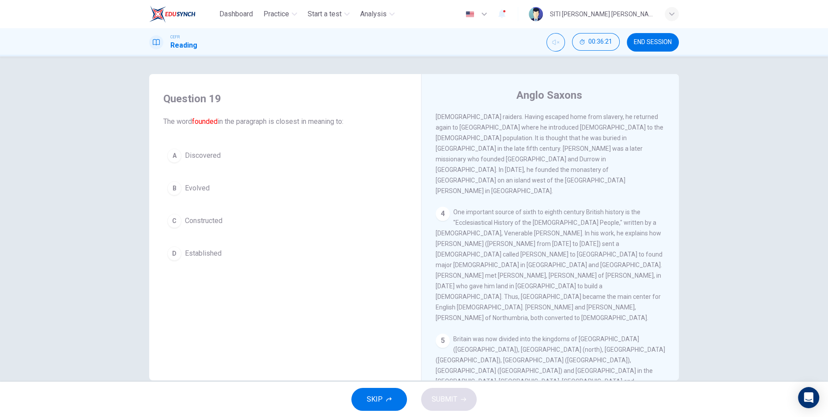
click at [247, 161] on button "A Discovered" at bounding box center [284, 156] width 243 height 22
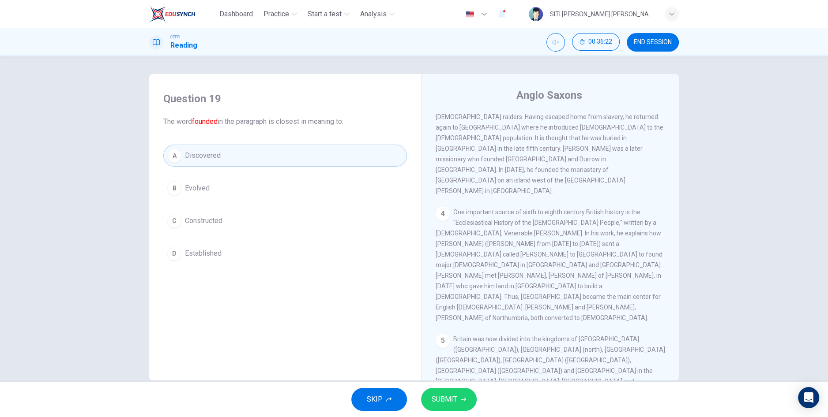
click at [448, 398] on span "SUBMIT" at bounding box center [444, 399] width 26 height 12
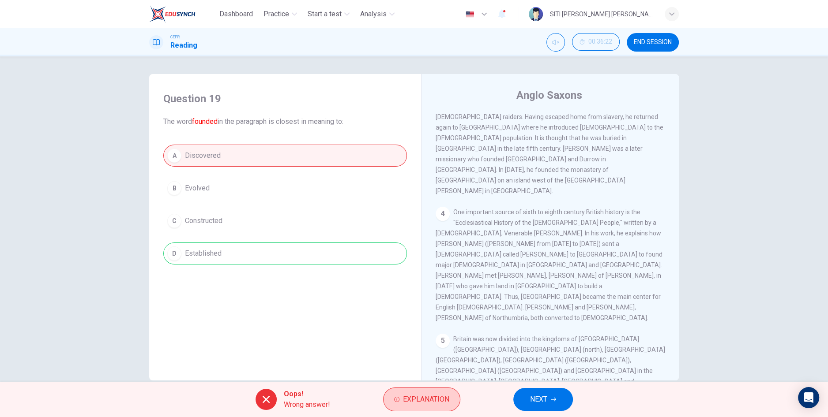
click at [430, 397] on span "Explanation" at bounding box center [426, 399] width 46 height 12
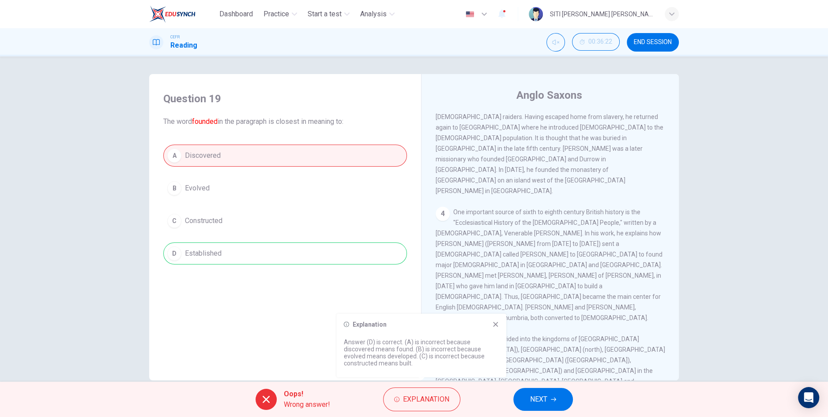
click at [494, 326] on icon at bounding box center [495, 324] width 5 height 5
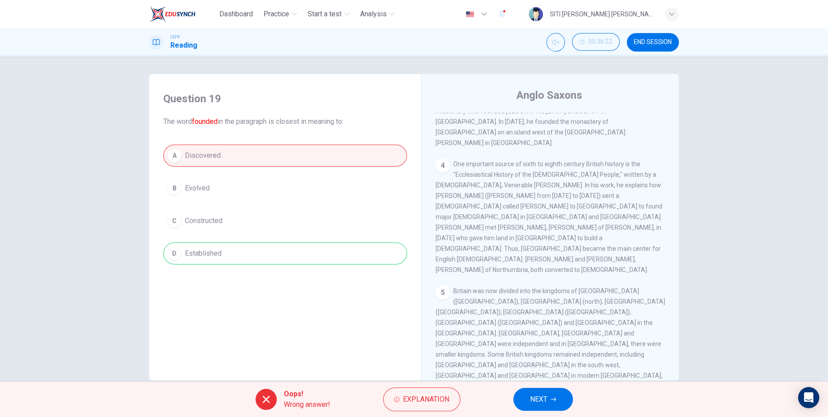
scroll to position [326, 0]
click at [549, 400] on button "NEXT" at bounding box center [543, 399] width 60 height 23
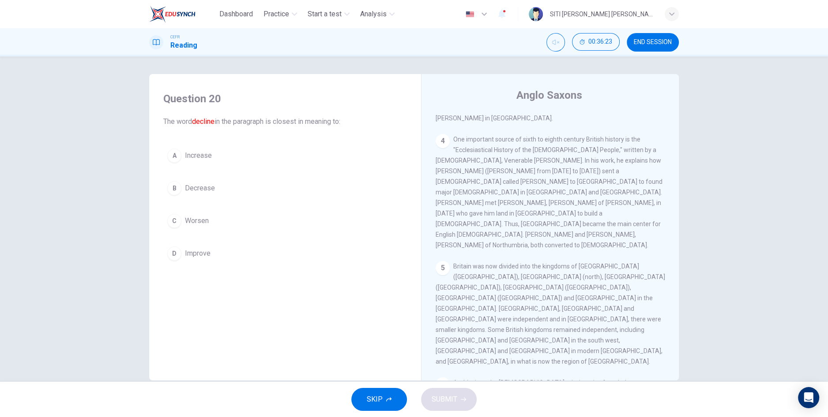
scroll to position [348, 0]
click at [199, 222] on span "Worsen" at bounding box center [197, 221] width 24 height 11
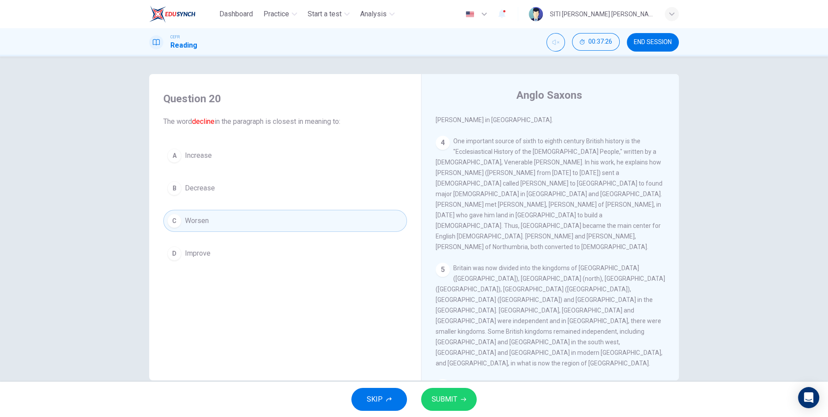
click at [449, 404] on span "SUBMIT" at bounding box center [444, 399] width 26 height 12
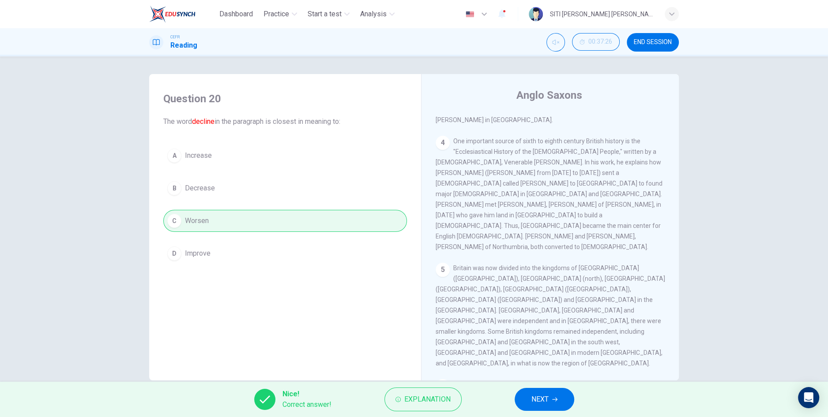
click at [542, 404] on span "NEXT" at bounding box center [539, 399] width 17 height 12
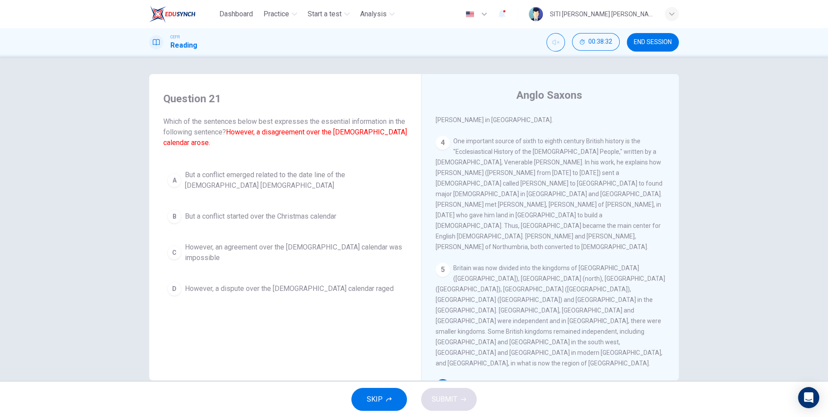
click at [339, 250] on button "C However, an agreement over the [DEMOGRAPHIC_DATA] calendar was impossible" at bounding box center [284, 252] width 243 height 29
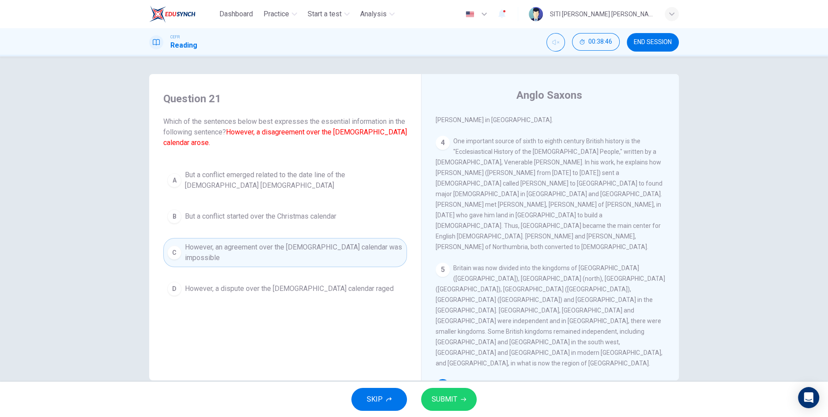
click at [456, 406] on button "SUBMIT" at bounding box center [449, 399] width 56 height 23
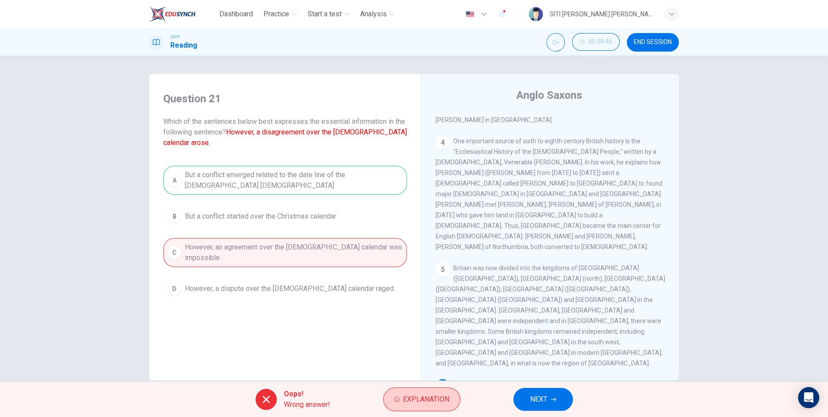
click at [411, 401] on span "Explanation" at bounding box center [426, 399] width 46 height 12
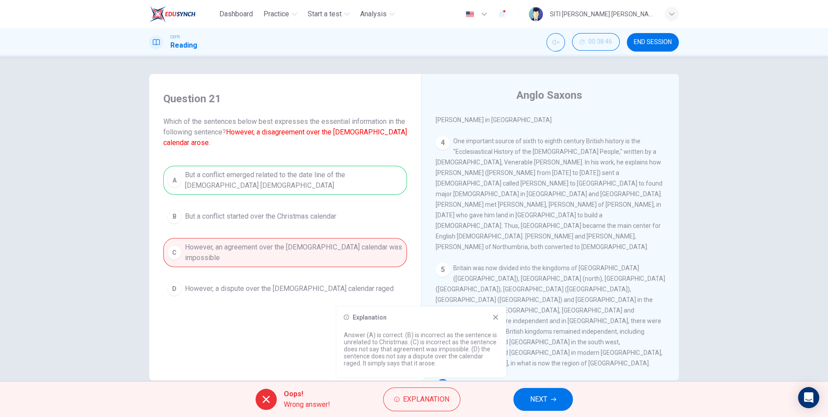
click at [550, 404] on button "NEXT" at bounding box center [543, 399] width 60 height 23
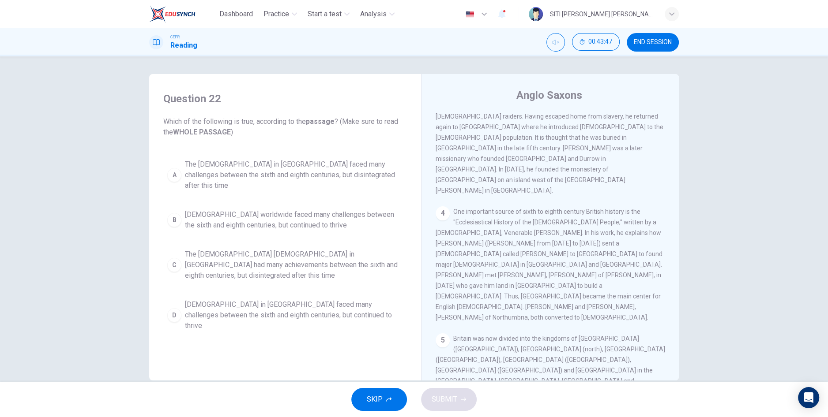
scroll to position [279, 0]
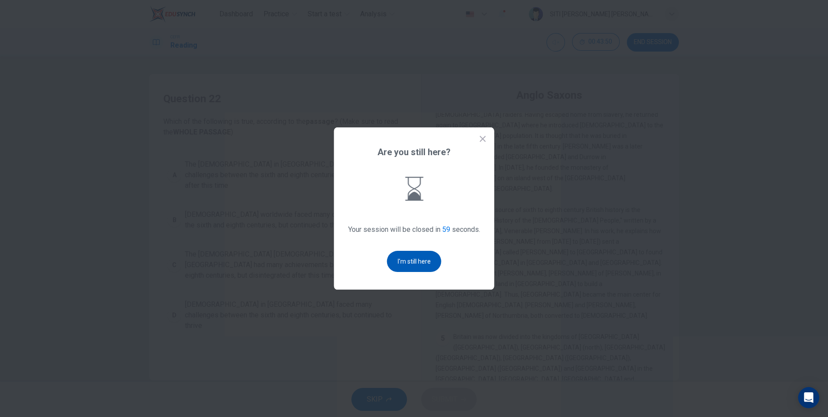
click at [426, 272] on button "I'm still here" at bounding box center [414, 261] width 54 height 21
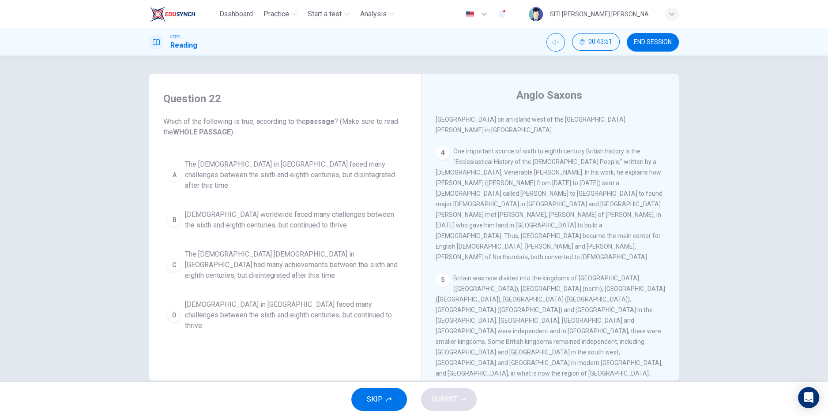
scroll to position [349, 0]
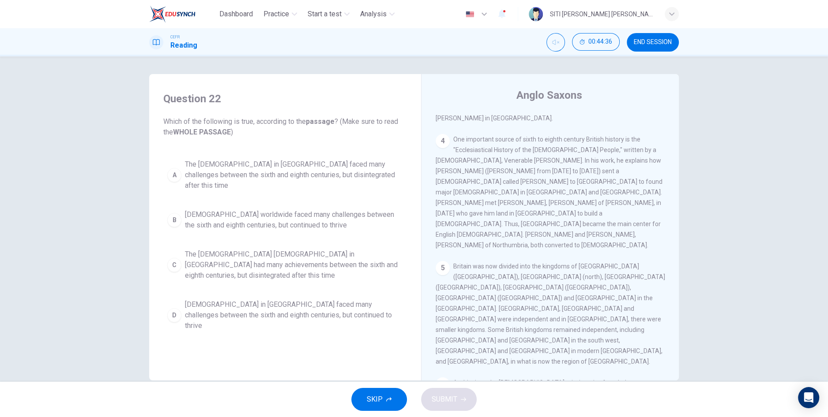
click at [202, 249] on span "The [DEMOGRAPHIC_DATA] [DEMOGRAPHIC_DATA] in [GEOGRAPHIC_DATA] had many achieve…" at bounding box center [294, 265] width 218 height 32
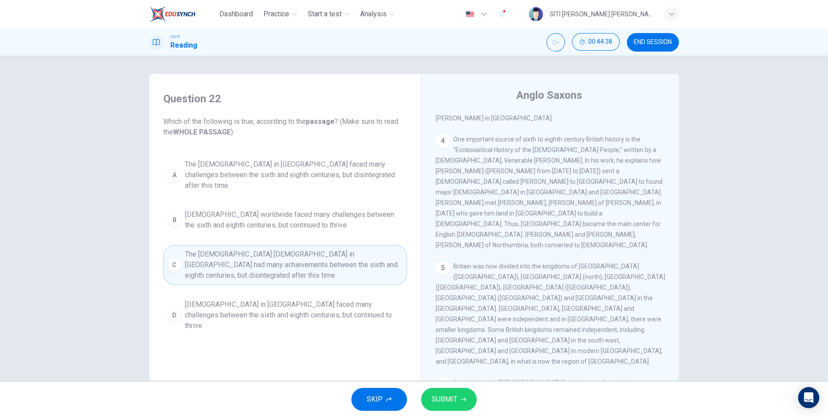
click at [223, 300] on span "[DEMOGRAPHIC_DATA] in [GEOGRAPHIC_DATA] faced many challenges between the sixth…" at bounding box center [294, 316] width 218 height 32
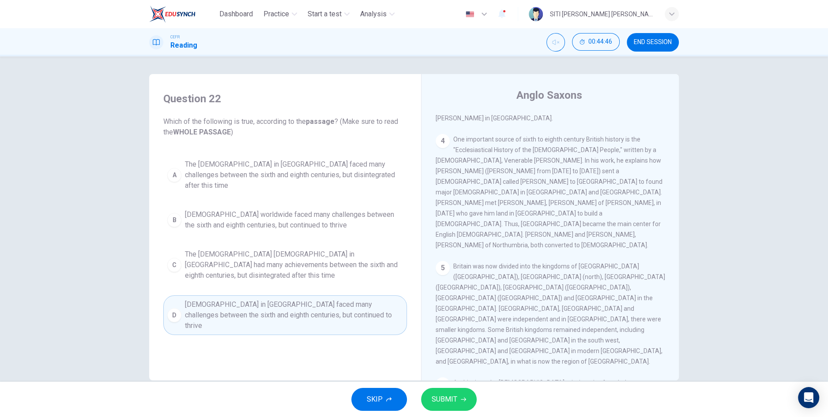
click at [213, 173] on span "The [DEMOGRAPHIC_DATA] in [GEOGRAPHIC_DATA] faced many challenges between the s…" at bounding box center [294, 175] width 218 height 32
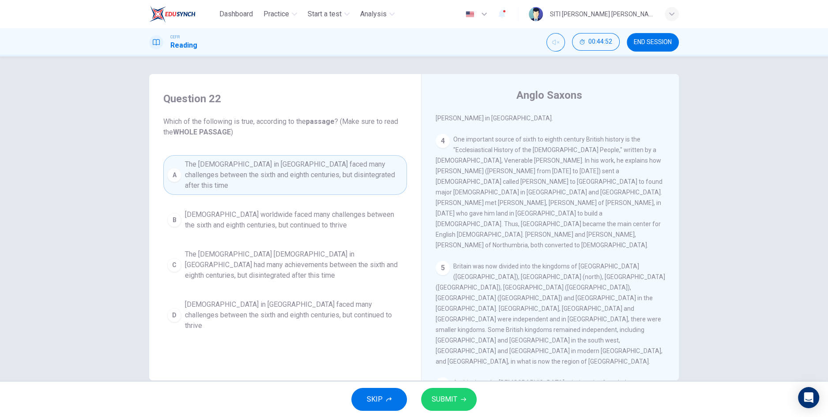
click at [444, 403] on span "SUBMIT" at bounding box center [444, 399] width 26 height 12
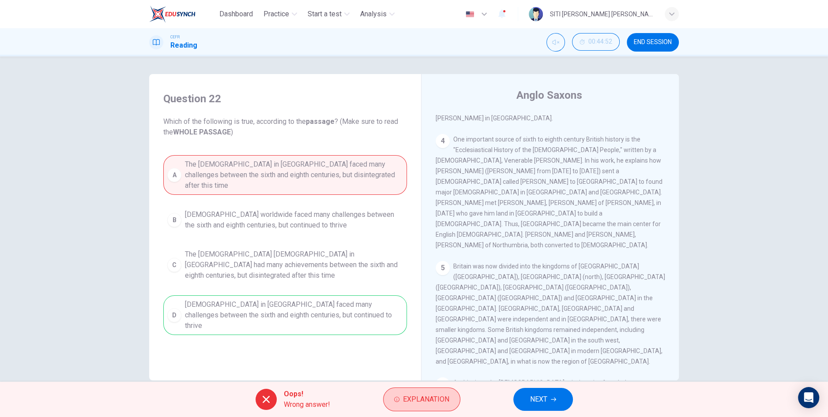
click at [410, 406] on button "Explanation" at bounding box center [421, 400] width 77 height 24
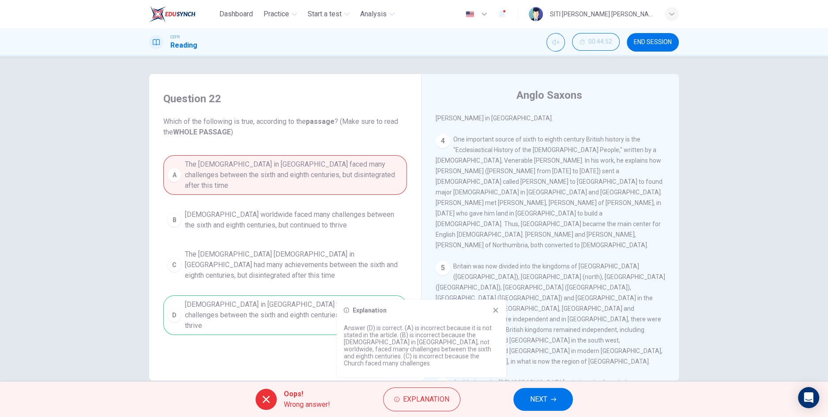
click at [560, 404] on button "NEXT" at bounding box center [543, 399] width 60 height 23
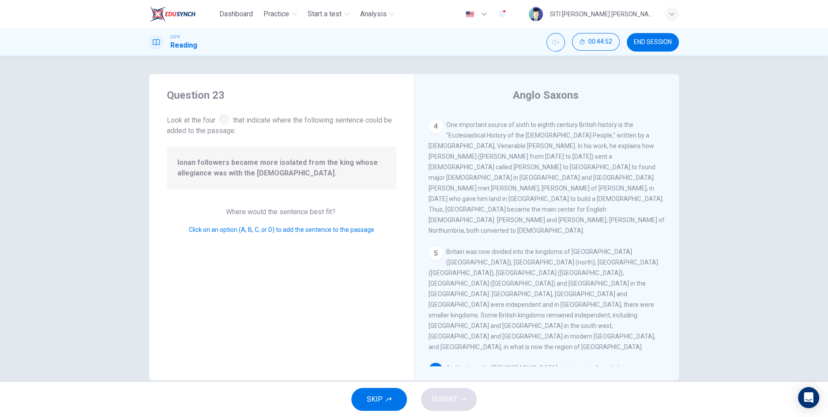
scroll to position [350, 0]
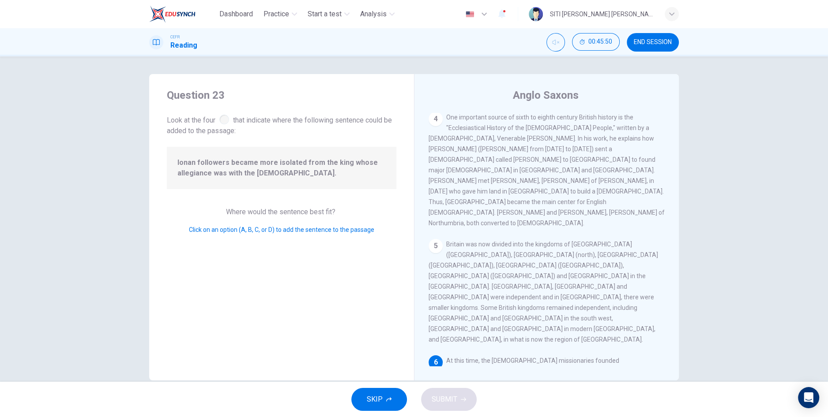
click at [636, 406] on input at bounding box center [643, 413] width 14 height 14
click at [453, 401] on span "SUBMIT" at bounding box center [444, 399] width 26 height 12
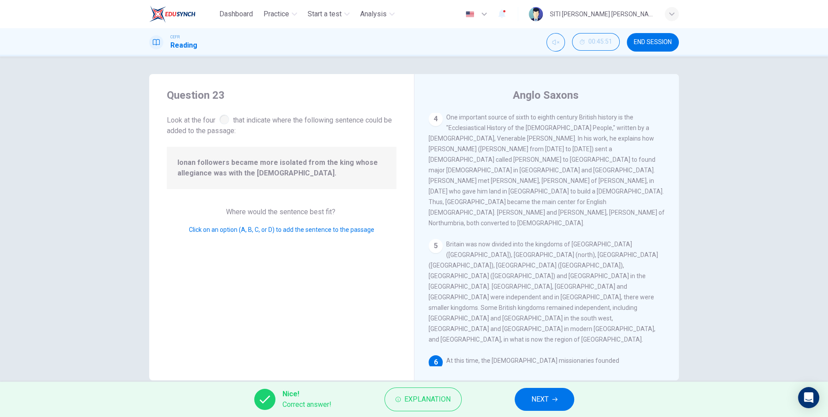
click at [549, 398] on button "NEXT" at bounding box center [544, 399] width 60 height 23
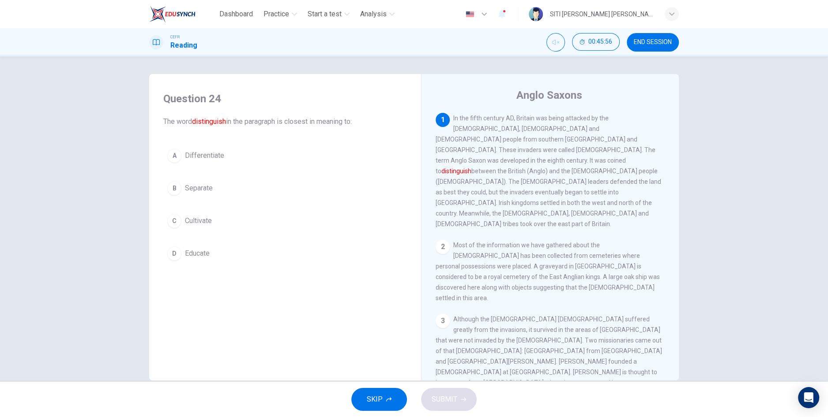
click at [279, 165] on button "A Differentiate" at bounding box center [284, 156] width 243 height 22
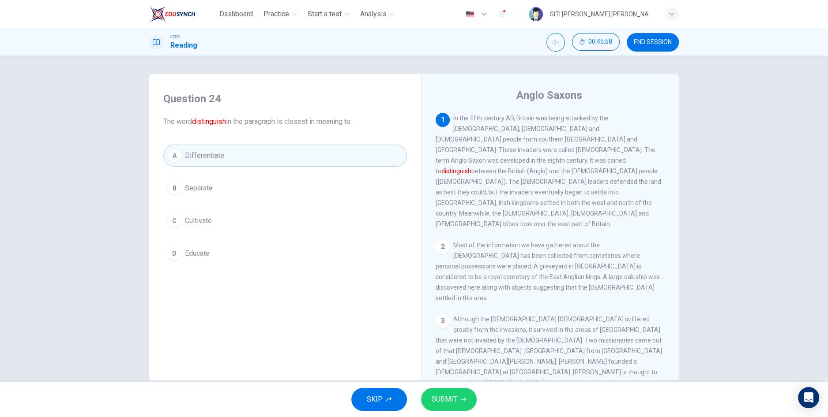
click at [225, 196] on button "B Separate" at bounding box center [284, 188] width 243 height 22
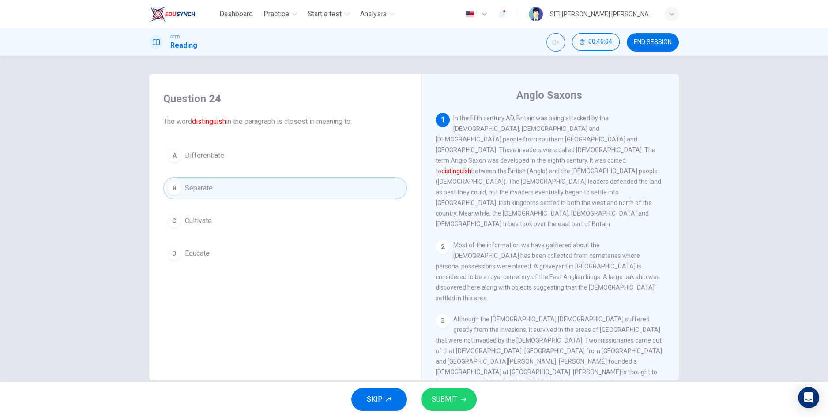
click at [235, 162] on button "A Differentiate" at bounding box center [284, 156] width 243 height 22
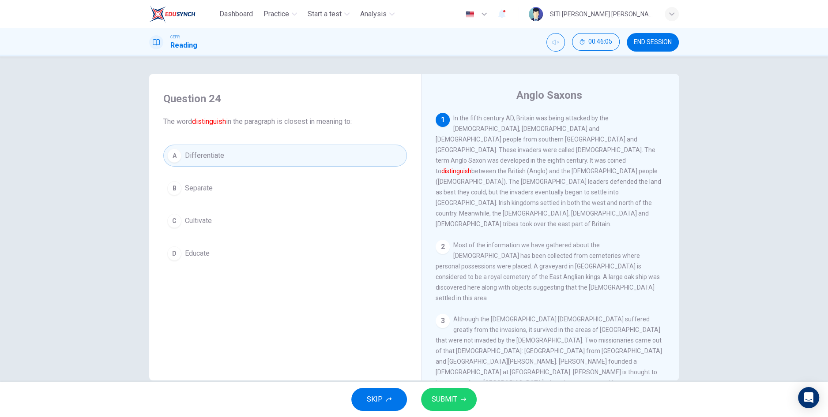
click at [446, 404] on span "SUBMIT" at bounding box center [444, 399] width 26 height 12
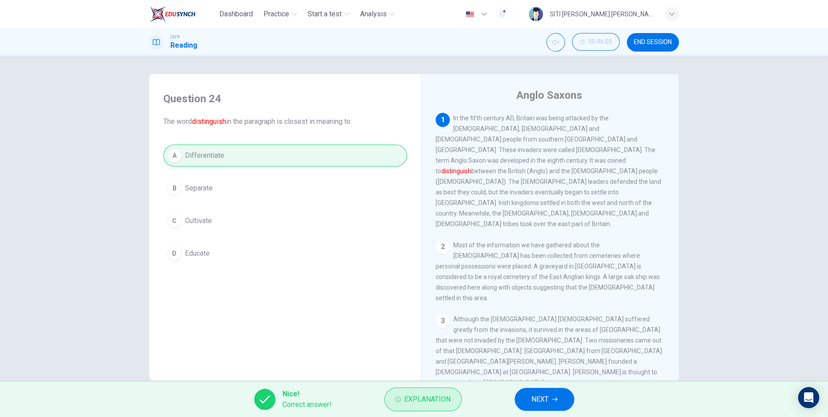
click at [436, 404] on span "Explanation" at bounding box center [427, 399] width 46 height 12
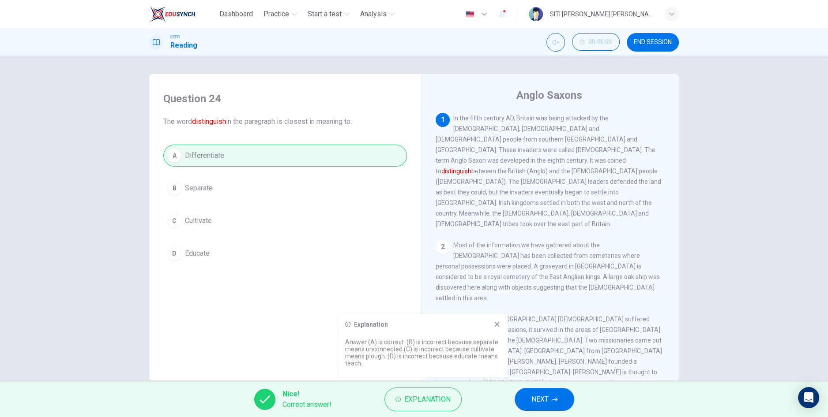
click at [539, 407] on button "NEXT" at bounding box center [544, 399] width 60 height 23
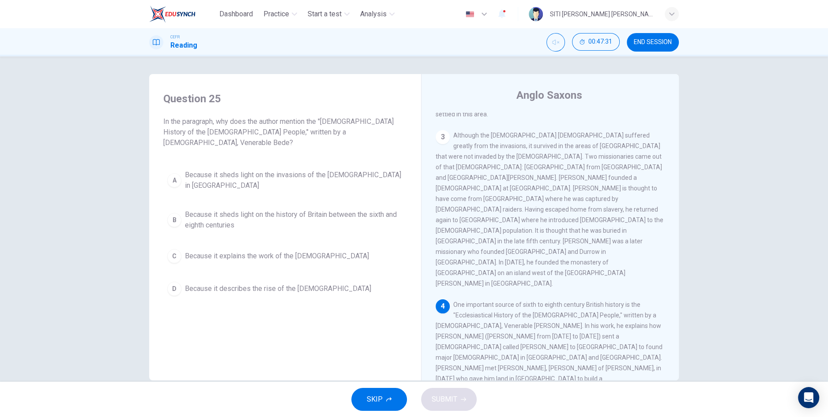
scroll to position [187, 0]
click at [823, 97] on div "Question 25 In the paragraph, why does the author mention the "[DEMOGRAPHIC_DAT…" at bounding box center [414, 219] width 828 height 326
click at [171, 278] on button "D Because it describes the rise of the [DEMOGRAPHIC_DATA]" at bounding box center [284, 289] width 243 height 22
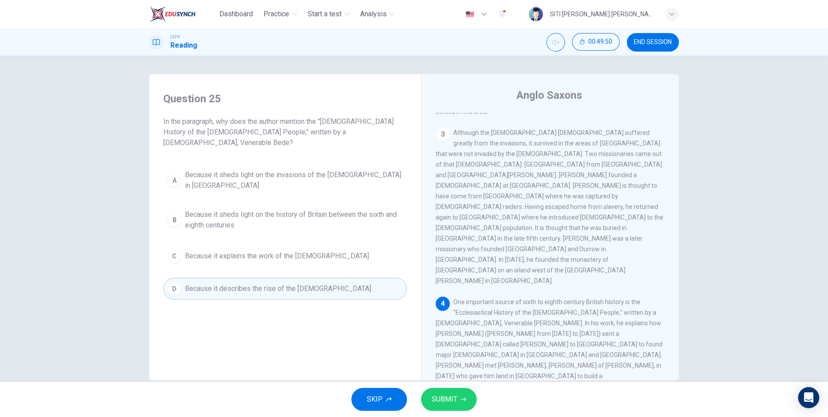
click at [449, 394] on span "SUBMIT" at bounding box center [444, 399] width 26 height 12
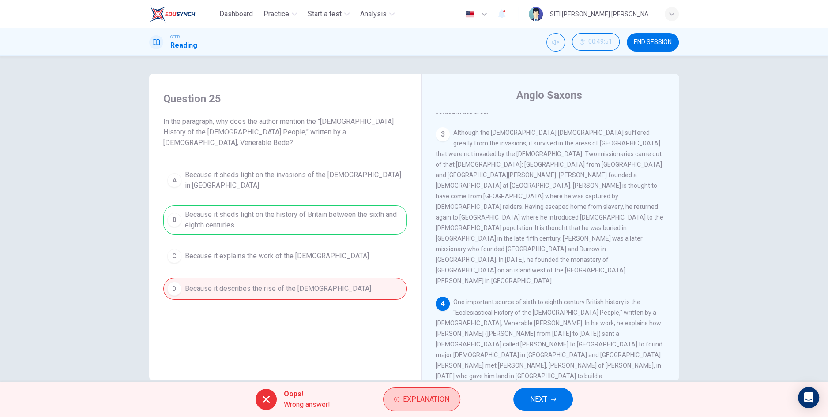
click at [438, 405] on span "Explanation" at bounding box center [426, 399] width 46 height 12
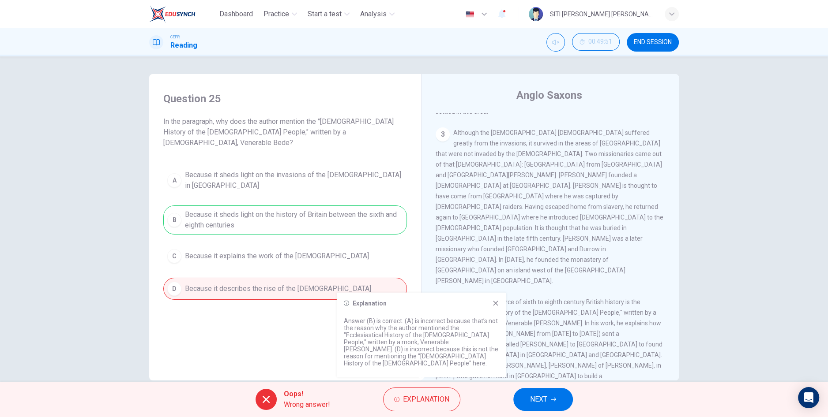
click at [562, 404] on button "NEXT" at bounding box center [543, 399] width 60 height 23
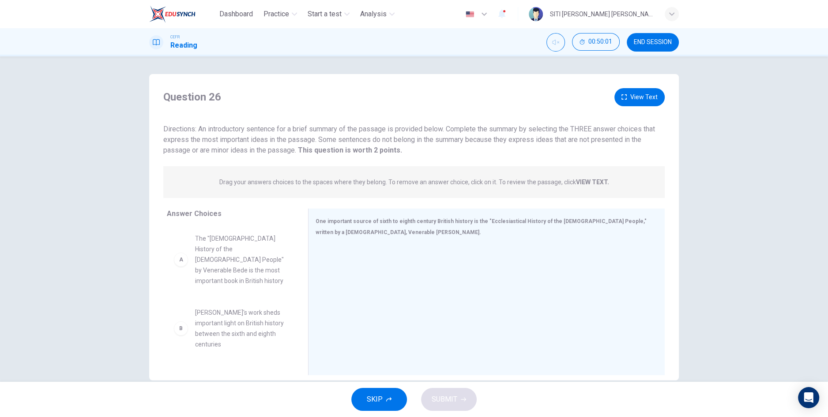
click at [242, 258] on span "The "[DEMOGRAPHIC_DATA] History of the [DEMOGRAPHIC_DATA] People" by Venerable …" at bounding box center [241, 259] width 92 height 53
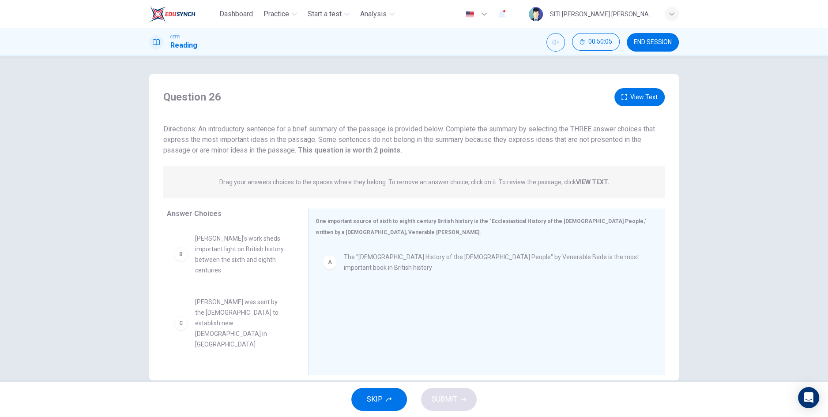
click at [631, 98] on button "View Text" at bounding box center [639, 97] width 50 height 18
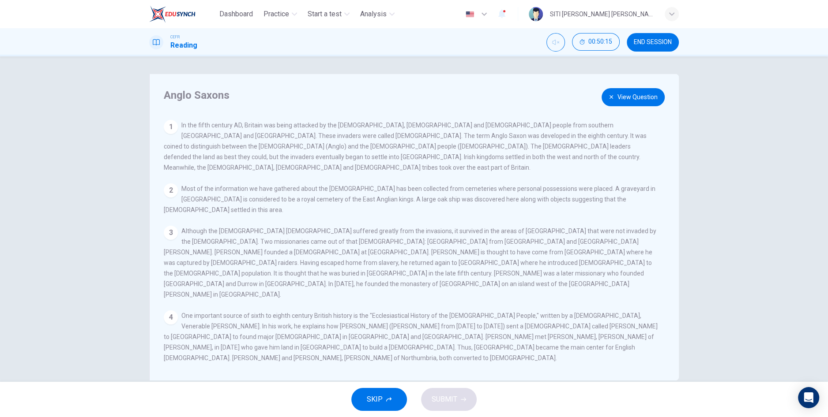
click at [623, 96] on button "View Question" at bounding box center [632, 97] width 63 height 18
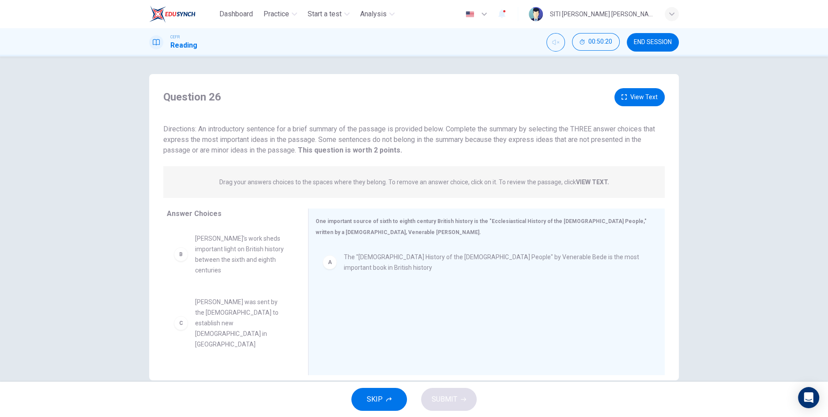
click at [634, 98] on button "View Text" at bounding box center [639, 97] width 50 height 18
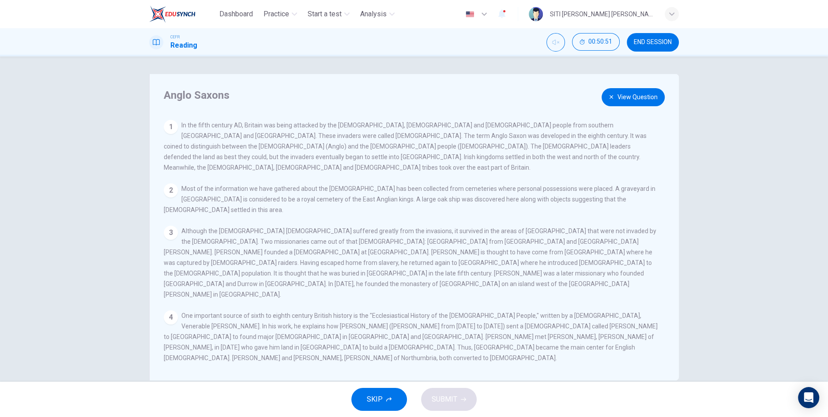
click at [598, 94] on h4 "Anglo Saxons" at bounding box center [409, 95] width 491 height 14
click at [622, 95] on button "View Question" at bounding box center [632, 97] width 63 height 18
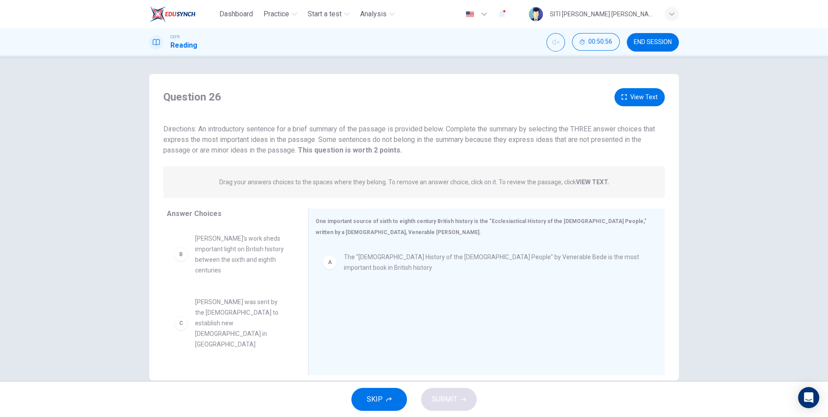
click at [653, 94] on button "View Text" at bounding box center [639, 97] width 50 height 18
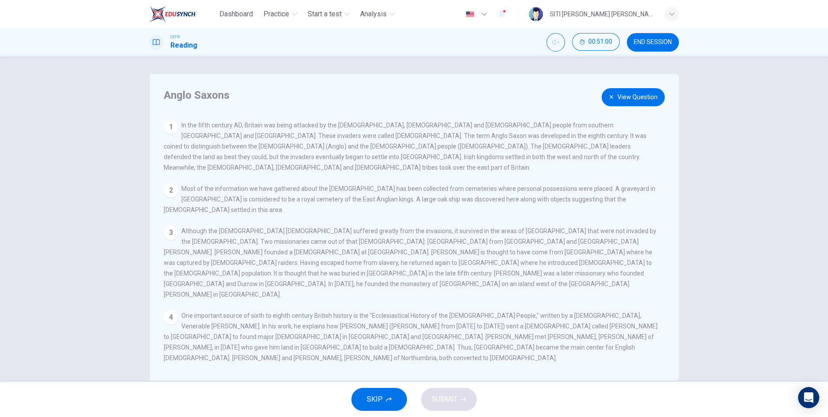
click at [643, 93] on button "View Question" at bounding box center [632, 97] width 63 height 18
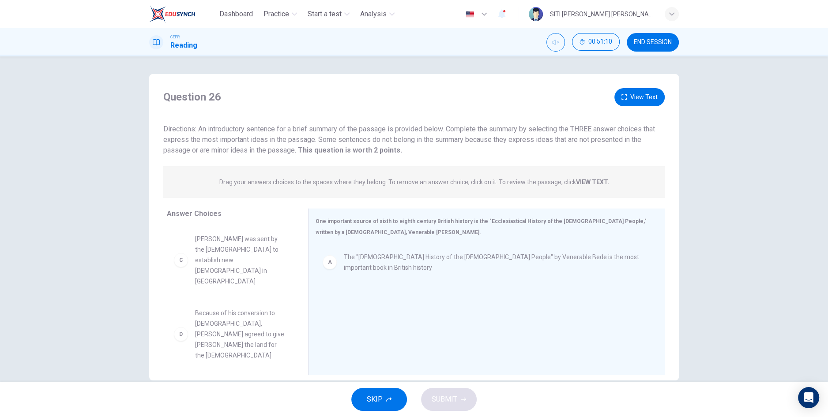
scroll to position [68, 0]
click at [642, 96] on button "View Text" at bounding box center [639, 97] width 50 height 18
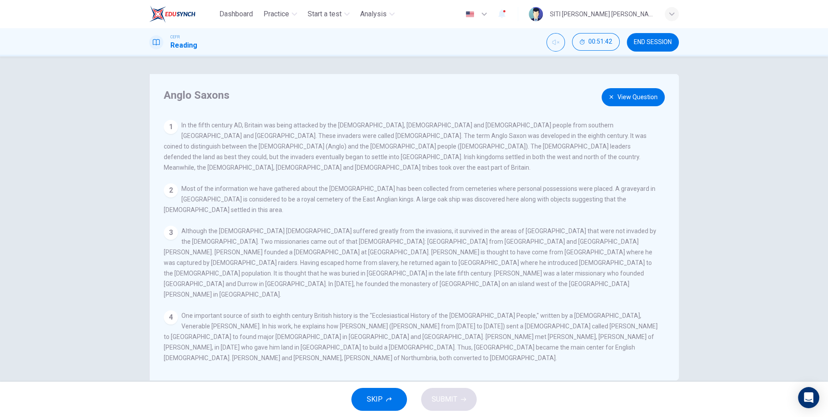
click at [614, 96] on icon "button" at bounding box center [610, 96] width 5 height 5
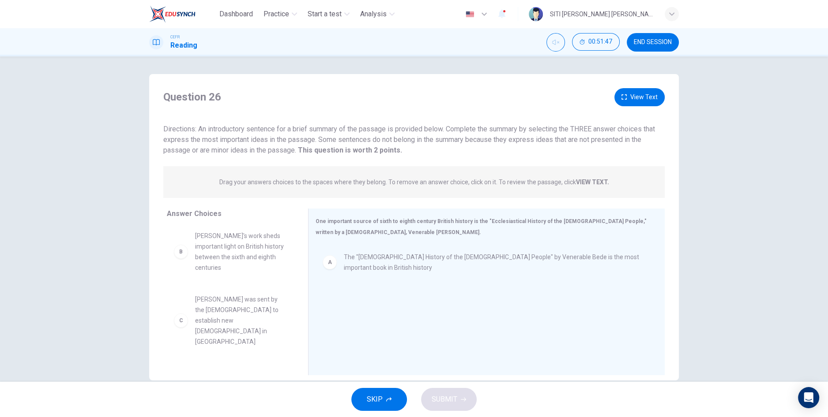
scroll to position [0, 0]
click at [635, 110] on div "Question 26 View Text Directions: An introductory sentence for a brief summary …" at bounding box center [413, 121] width 529 height 67
click at [638, 100] on button "View Text" at bounding box center [639, 97] width 50 height 18
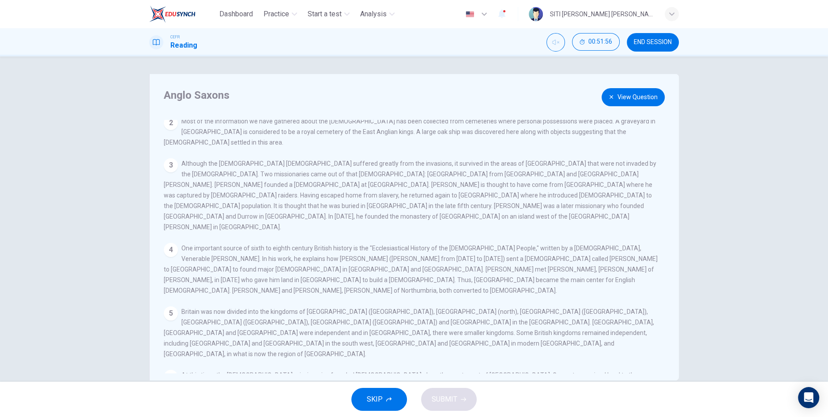
scroll to position [73, 0]
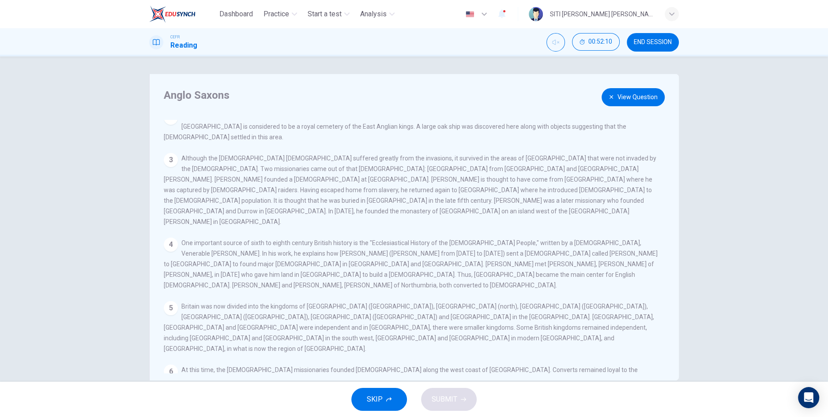
click at [641, 96] on button "View Question" at bounding box center [632, 97] width 63 height 18
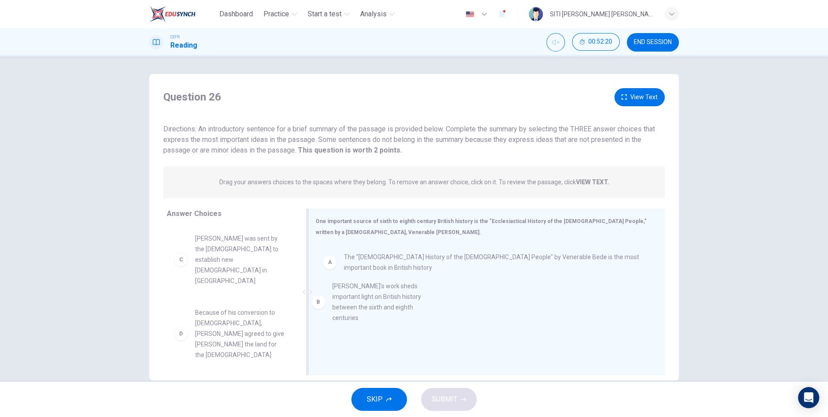
click at [385, 288] on div "A The "Ecclesiastical History of the English People" by Venerable Bede is the m…" at bounding box center [482, 304] width 335 height 118
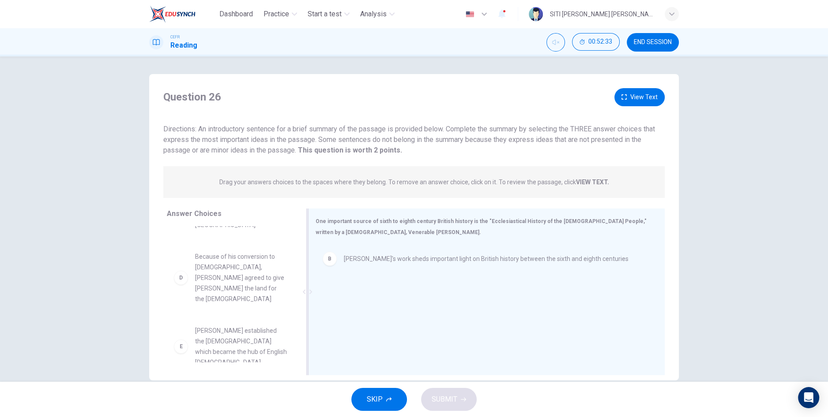
scroll to position [131, 0]
click at [636, 96] on button "View Text" at bounding box center [639, 97] width 50 height 18
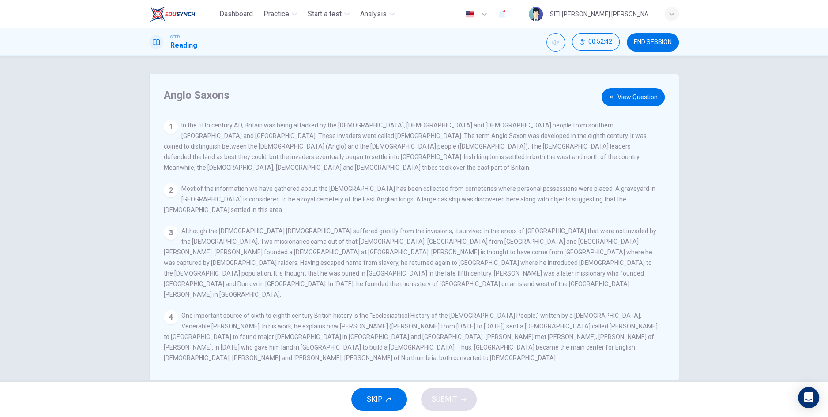
click at [631, 100] on button "View Question" at bounding box center [632, 97] width 63 height 18
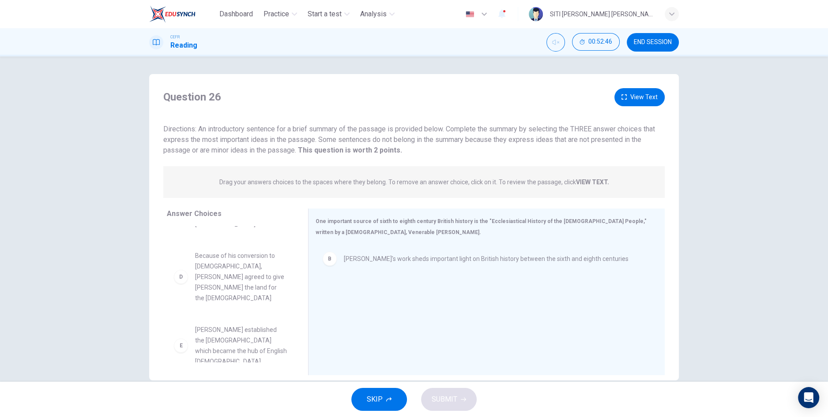
click at [635, 98] on button "View Text" at bounding box center [639, 97] width 50 height 18
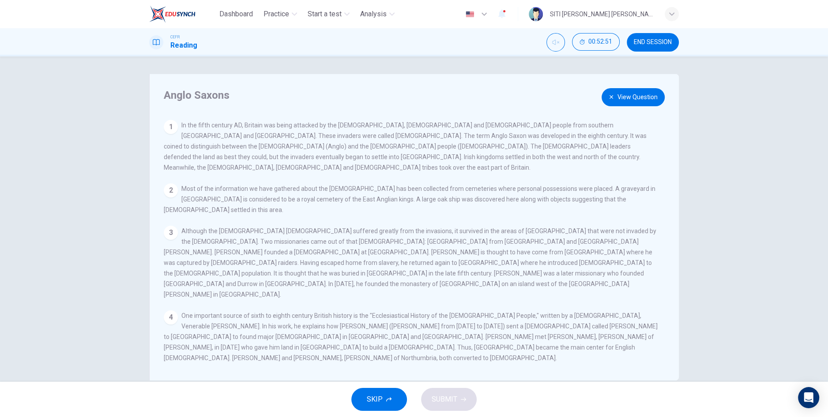
click at [622, 97] on button "View Question" at bounding box center [632, 97] width 63 height 18
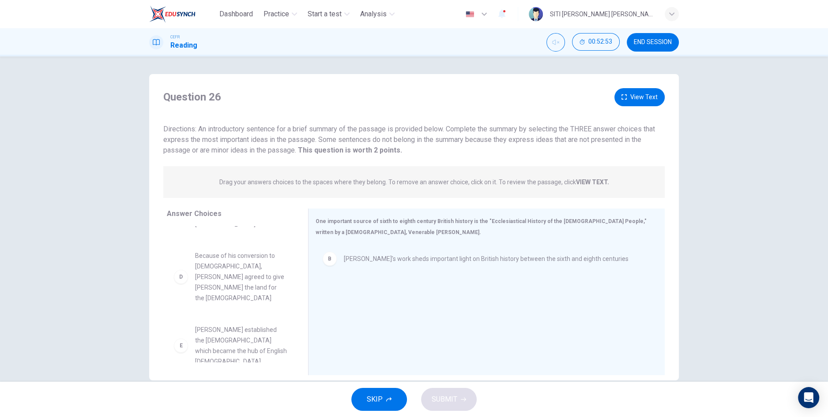
scroll to position [132, 0]
click at [633, 94] on button "View Text" at bounding box center [639, 97] width 50 height 18
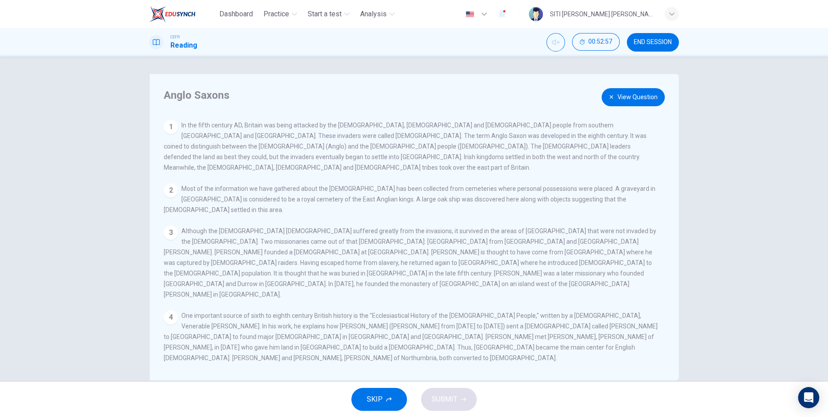
click at [638, 96] on button "View Question" at bounding box center [632, 97] width 63 height 18
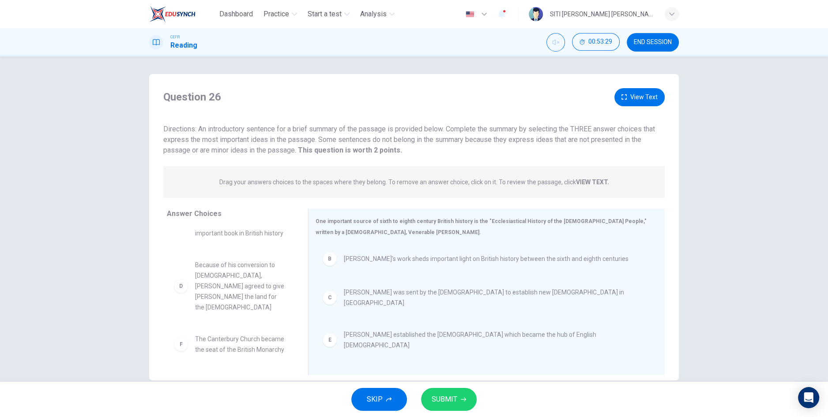
scroll to position [26, 0]
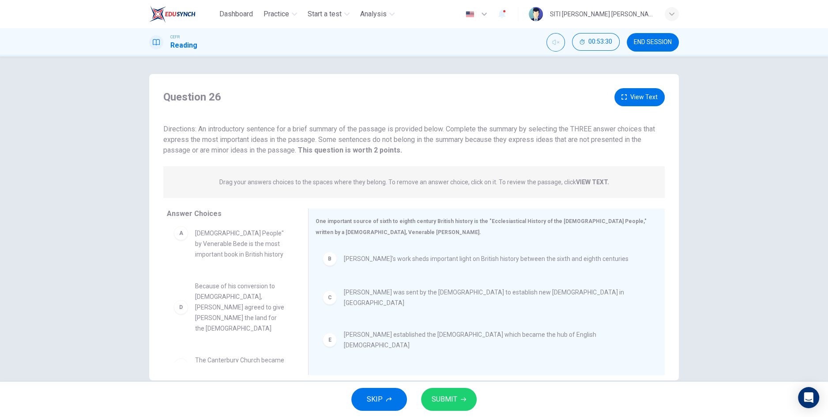
click at [626, 97] on icon "button" at bounding box center [623, 96] width 5 height 5
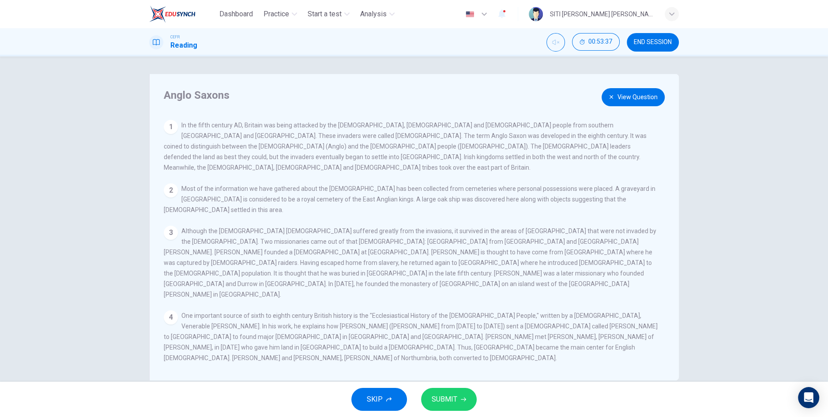
click at [617, 95] on button "View Question" at bounding box center [632, 97] width 63 height 18
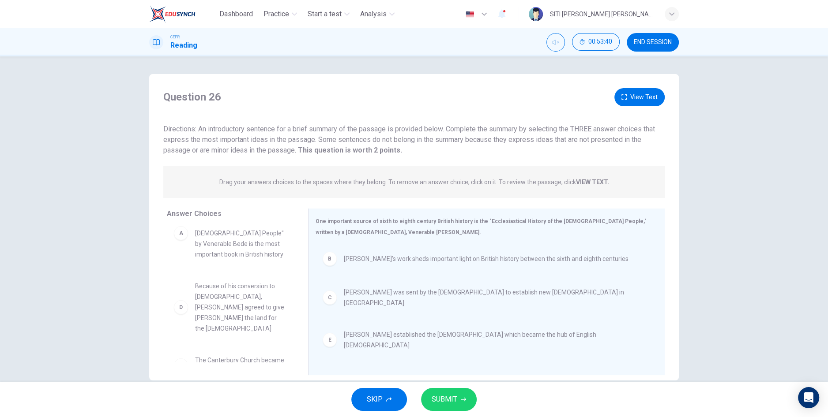
click at [629, 94] on button "View Text" at bounding box center [639, 97] width 50 height 18
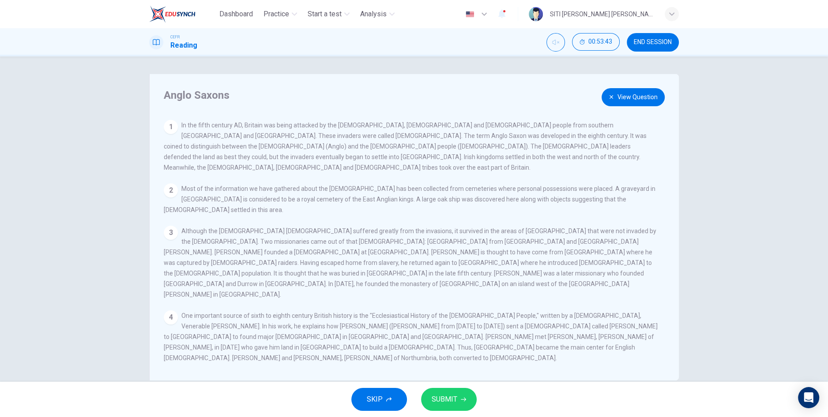
click at [620, 99] on button "View Question" at bounding box center [632, 97] width 63 height 18
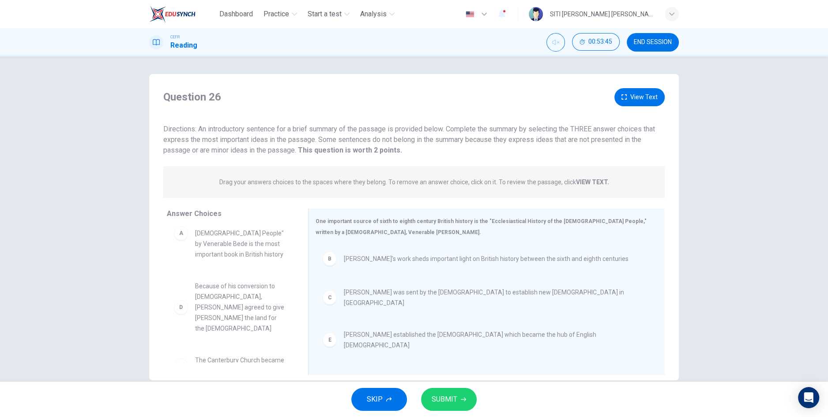
scroll to position [0, 0]
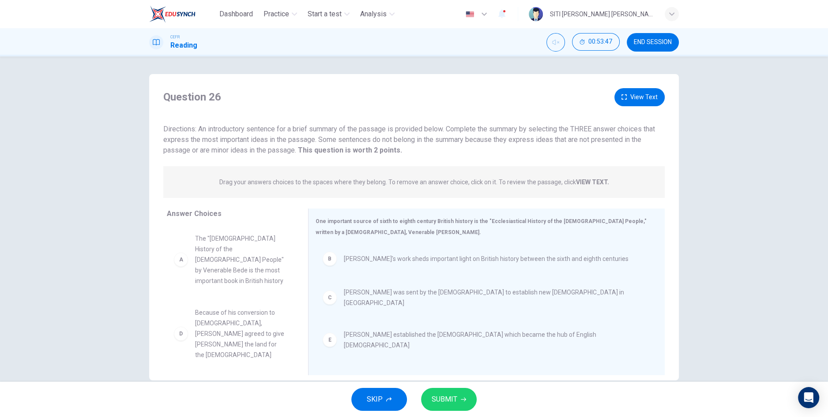
click at [638, 94] on button "View Text" at bounding box center [639, 97] width 50 height 18
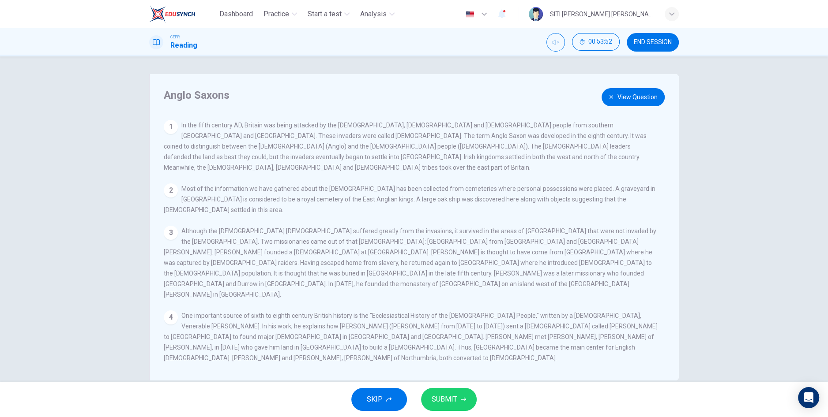
click at [625, 93] on button "View Question" at bounding box center [632, 97] width 63 height 18
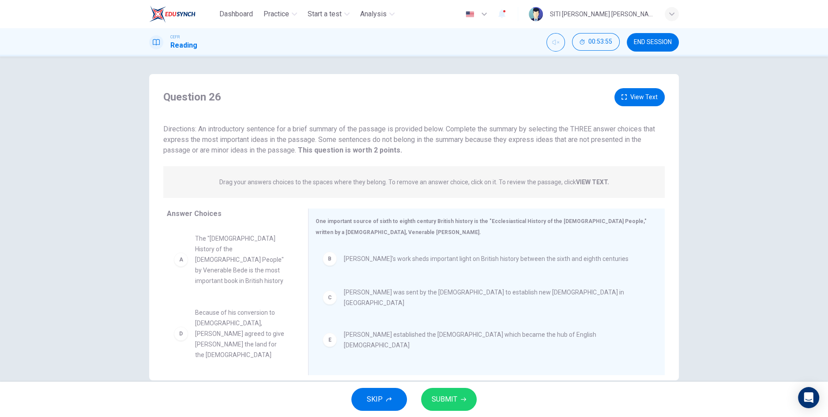
click at [247, 255] on span "The "[DEMOGRAPHIC_DATA] History of the [DEMOGRAPHIC_DATA] People" by Venerable …" at bounding box center [241, 259] width 92 height 53
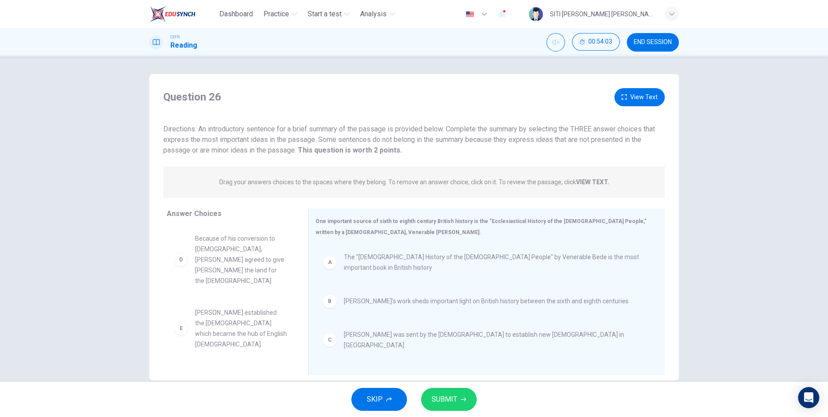
click at [454, 403] on span "SUBMIT" at bounding box center [444, 399] width 26 height 12
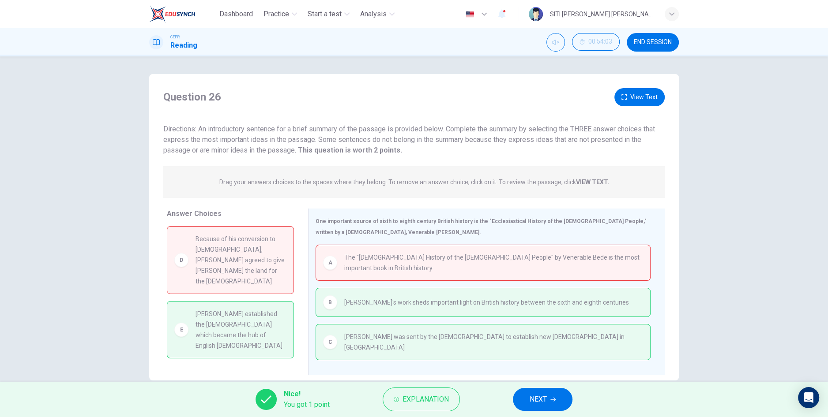
click at [548, 395] on button "NEXT" at bounding box center [543, 399] width 60 height 23
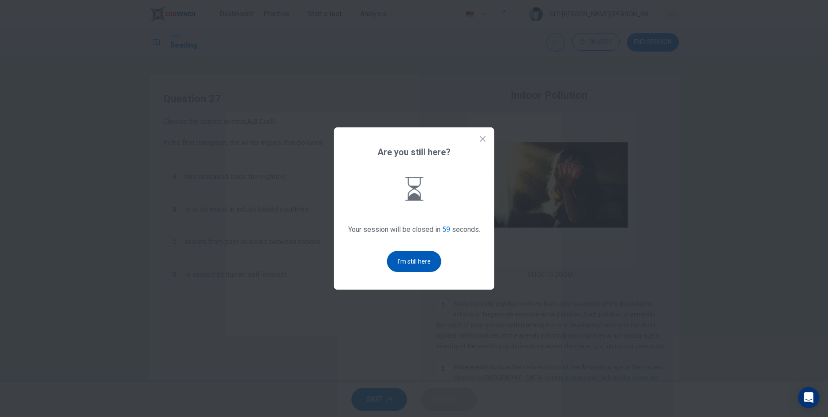
click at [426, 272] on button "I'm still here" at bounding box center [414, 261] width 54 height 21
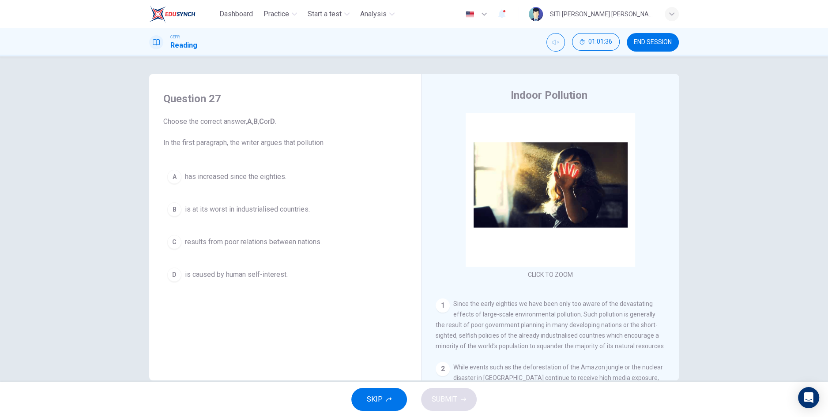
scroll to position [2, 0]
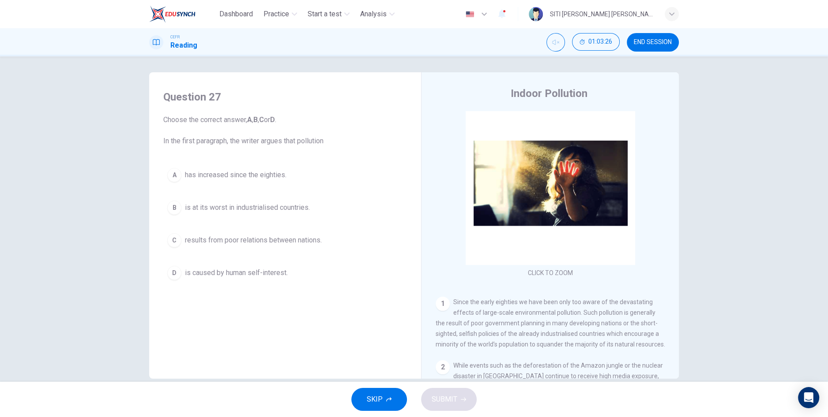
click at [127, 417] on div "SKIP SUBMIT" at bounding box center [414, 399] width 828 height 35
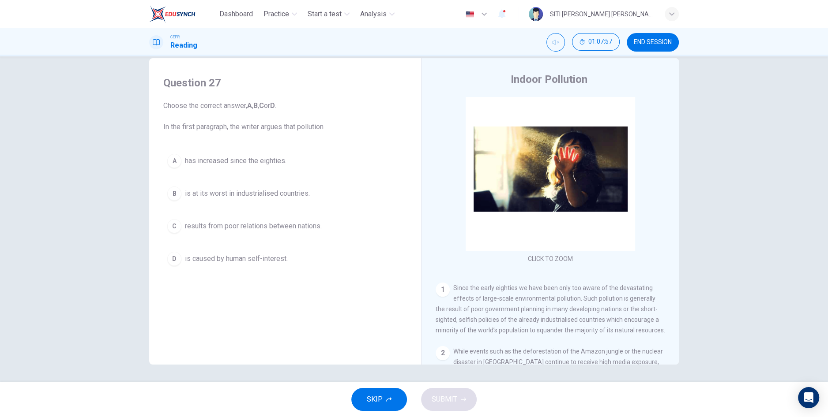
click at [827, 185] on div "Question 27 Choose the correct answer, A , B , C or D . In the first paragraph,…" at bounding box center [414, 219] width 828 height 326
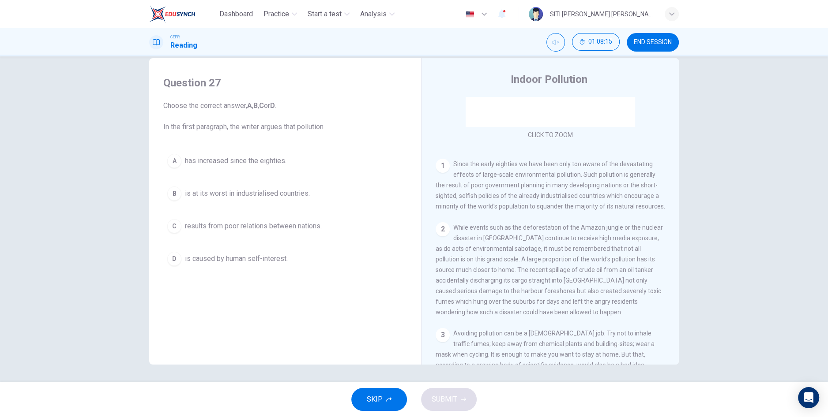
scroll to position [135, 0]
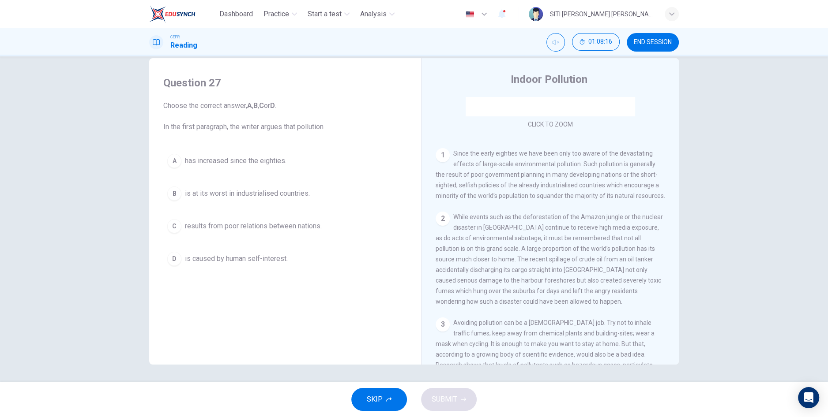
click at [627, 286] on span "While events such as the deforestation of the Amazon jungle or the nuclear disa…" at bounding box center [548, 259] width 227 height 92
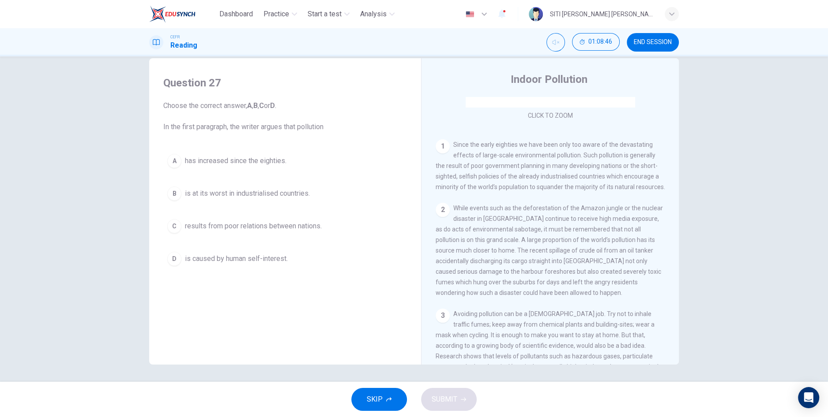
scroll to position [143, 0]
click at [281, 193] on span "is at its worst in industrialised countries." at bounding box center [247, 193] width 125 height 11
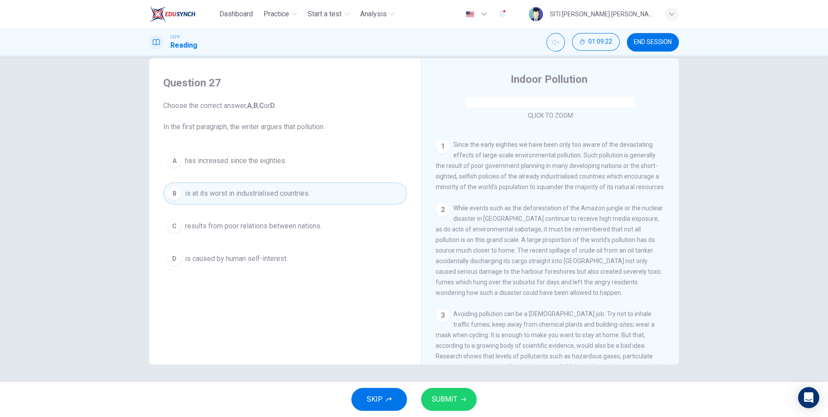
click at [457, 404] on button "SUBMIT" at bounding box center [449, 399] width 56 height 23
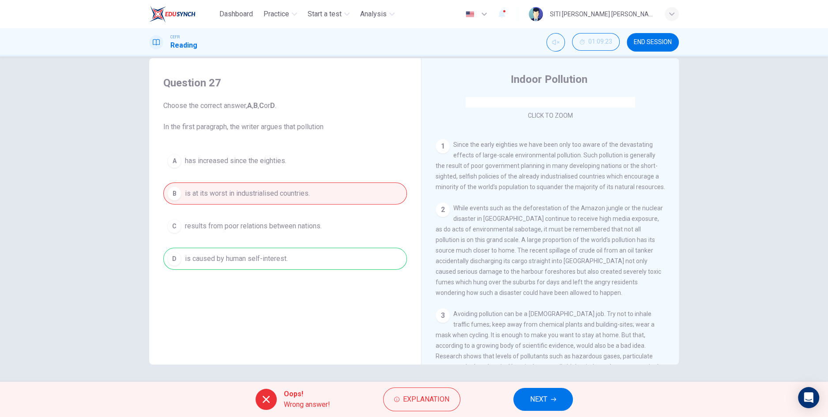
click at [549, 408] on button "NEXT" at bounding box center [543, 399] width 60 height 23
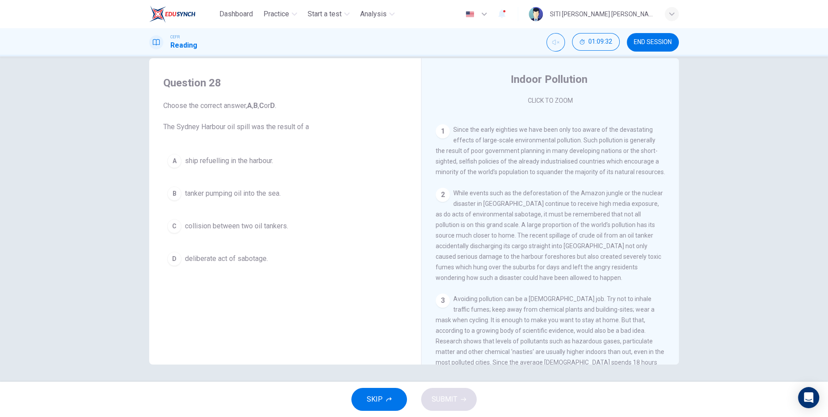
scroll to position [164, 0]
click at [274, 198] on span "tanker pumping oil into the sea." at bounding box center [233, 193] width 96 height 11
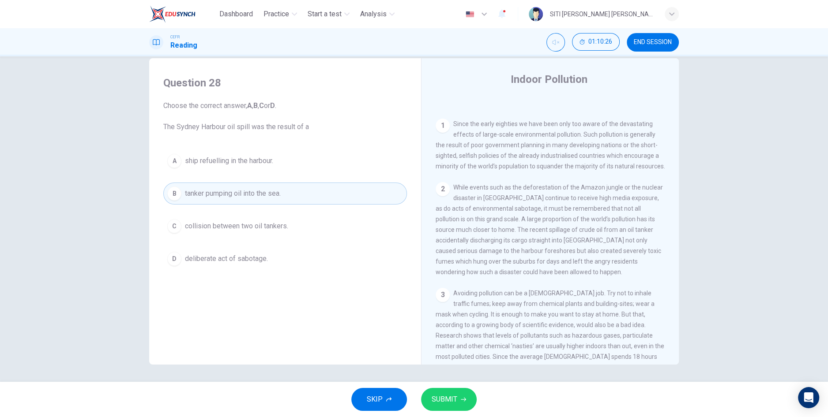
click at [462, 410] on button "SUBMIT" at bounding box center [449, 399] width 56 height 23
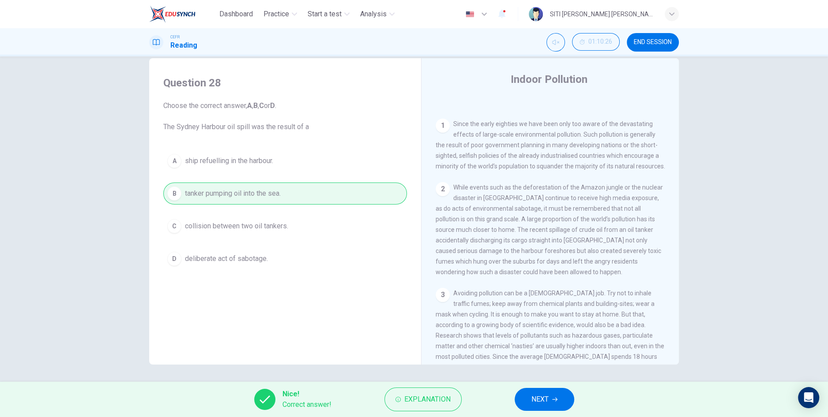
click at [551, 401] on button "NEXT" at bounding box center [544, 399] width 60 height 23
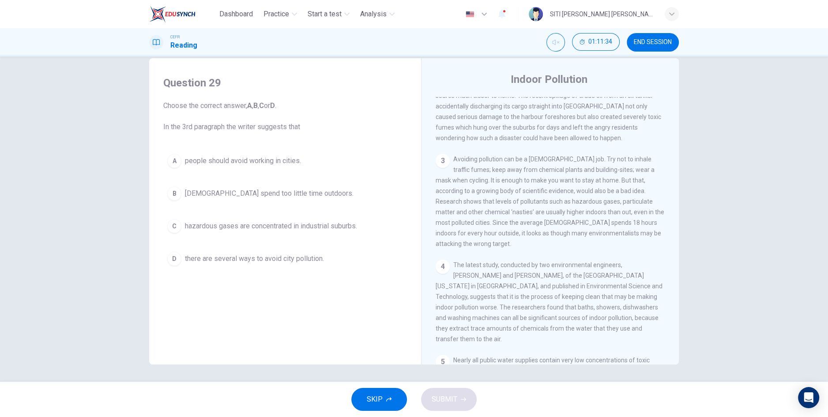
scroll to position [299, 0]
click at [346, 267] on button "D there are several ways to avoid city pollution." at bounding box center [284, 259] width 243 height 22
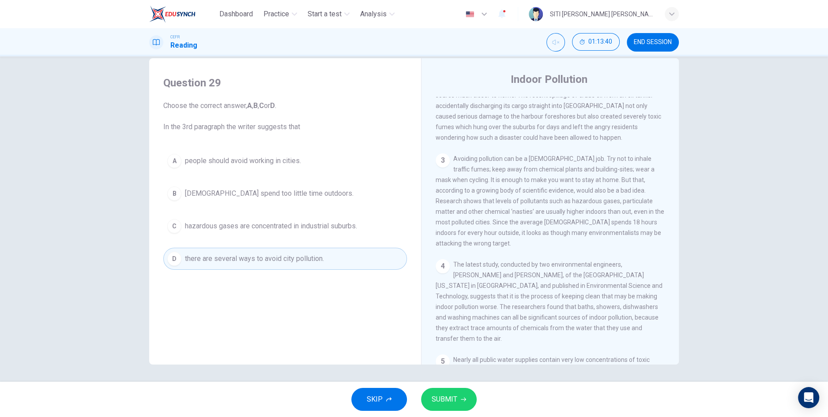
click at [446, 408] on button "SUBMIT" at bounding box center [449, 399] width 56 height 23
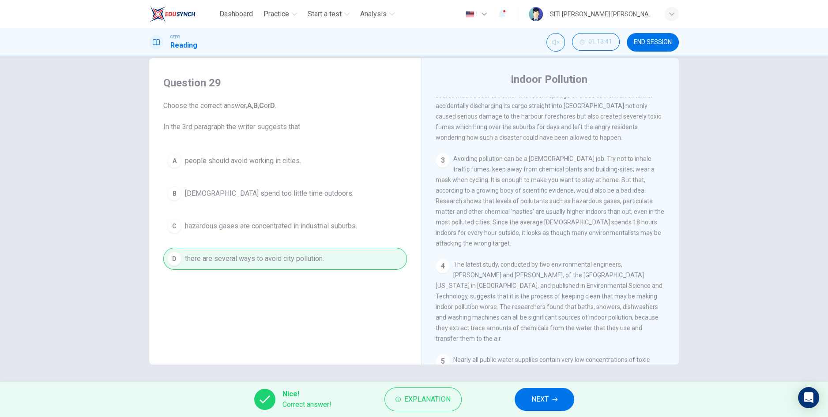
click at [538, 408] on button "NEXT" at bounding box center [544, 399] width 60 height 23
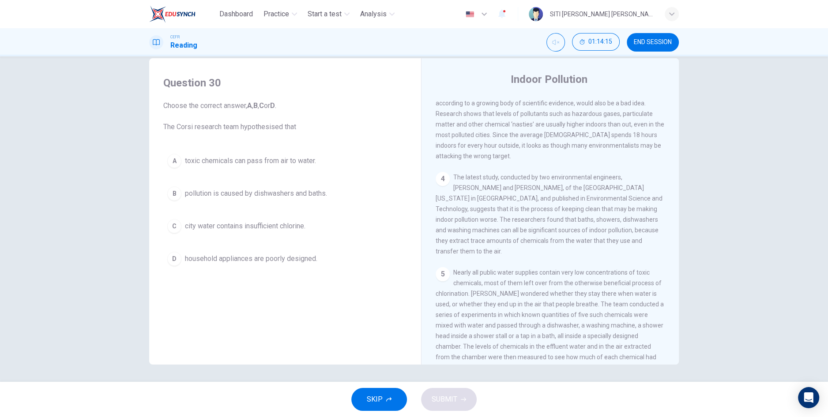
scroll to position [390, 0]
click at [319, 193] on span "pollution is caused by dishwashers and baths." at bounding box center [256, 193] width 142 height 11
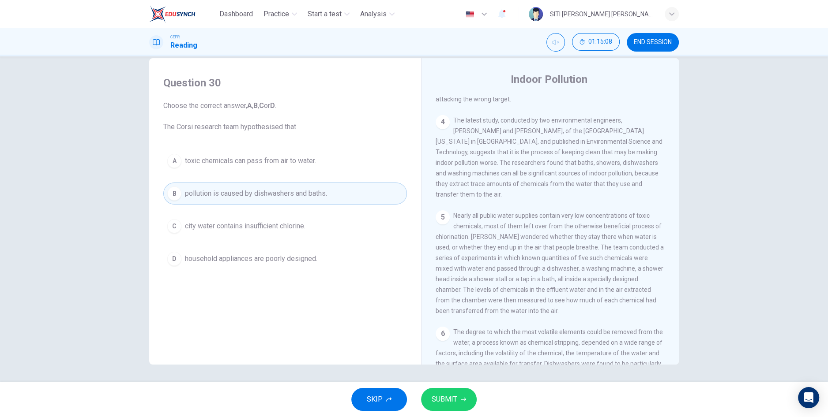
scroll to position [443, 0]
click at [458, 399] on button "SUBMIT" at bounding box center [449, 399] width 56 height 23
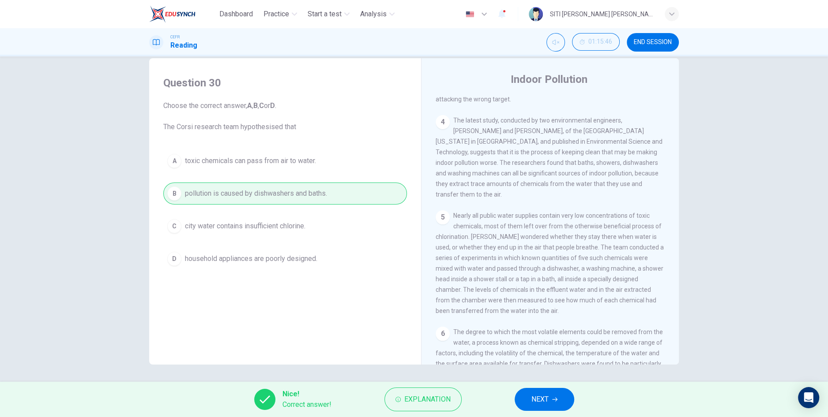
click at [539, 402] on span "NEXT" at bounding box center [539, 399] width 17 height 12
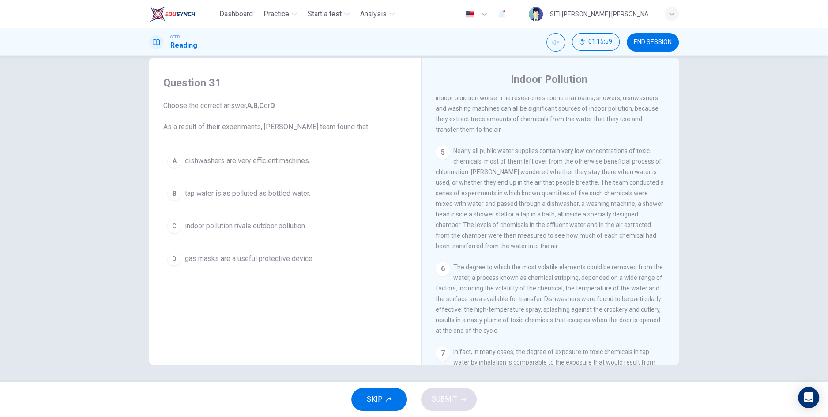
scroll to position [506, 0]
click at [294, 201] on button "B tap water is as polluted as bottled water." at bounding box center [284, 194] width 243 height 22
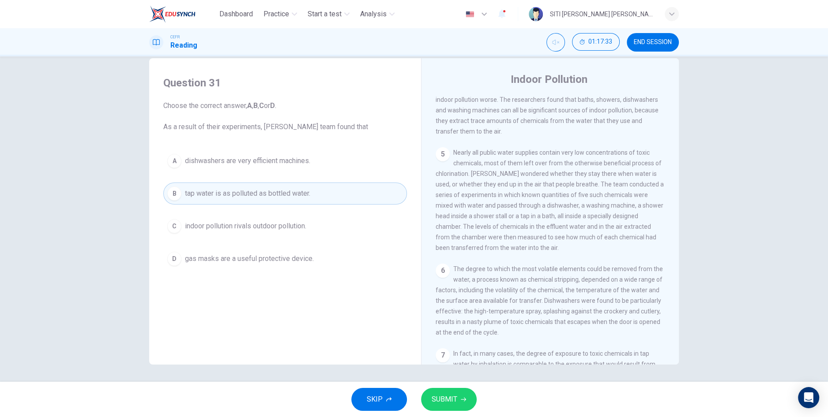
click at [296, 162] on span "dishwashers are very efficient machines." at bounding box center [247, 161] width 125 height 11
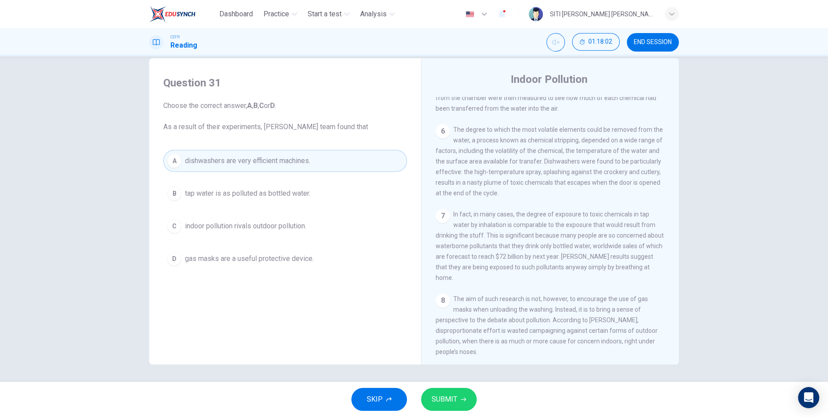
scroll to position [645, 0]
click at [455, 395] on span "SUBMIT" at bounding box center [444, 399] width 26 height 12
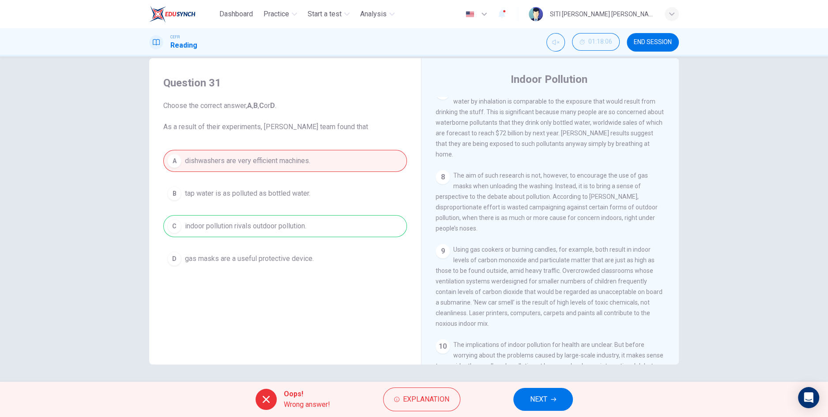
scroll to position [769, 0]
click at [547, 405] on button "NEXT" at bounding box center [543, 399] width 60 height 23
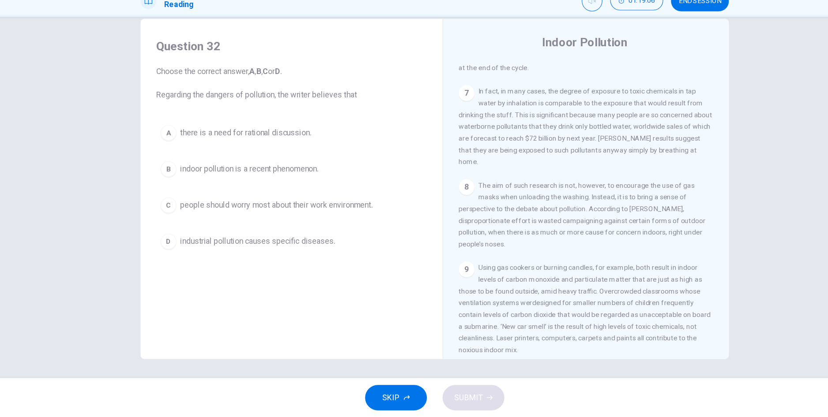
scroll to position [733, 0]
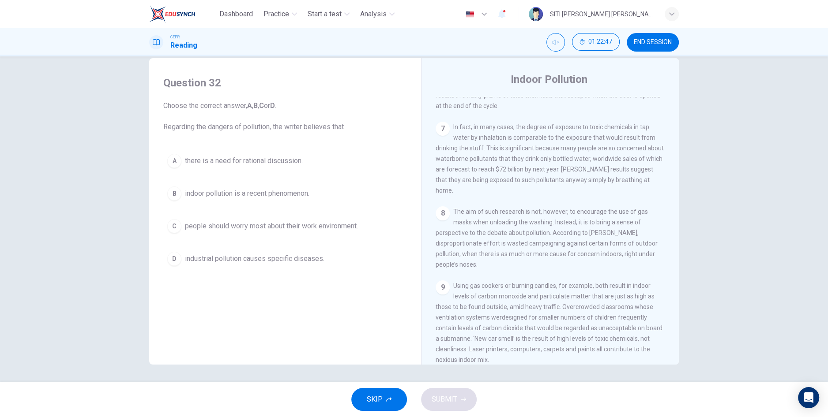
click at [644, 60] on div "Indoor Pollution CLICK TO ZOOM Click to Zoom 1 Since the early eighties we have…" at bounding box center [550, 218] width 258 height 321
click at [653, 51] on button "END SESSION" at bounding box center [652, 42] width 52 height 19
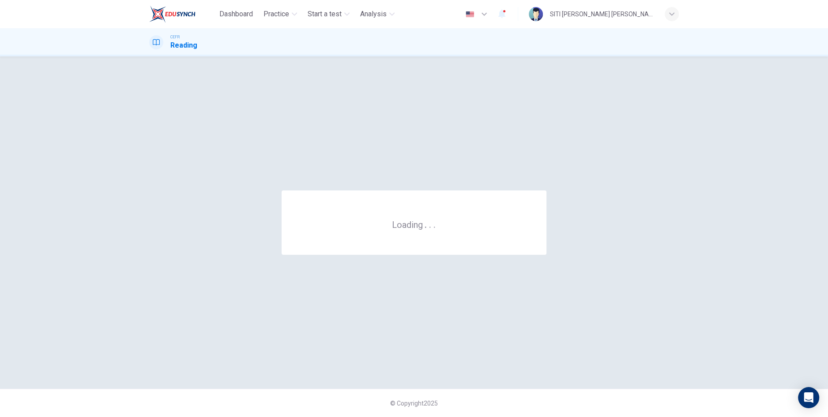
scroll to position [0, 0]
